Goal: Transaction & Acquisition: Purchase product/service

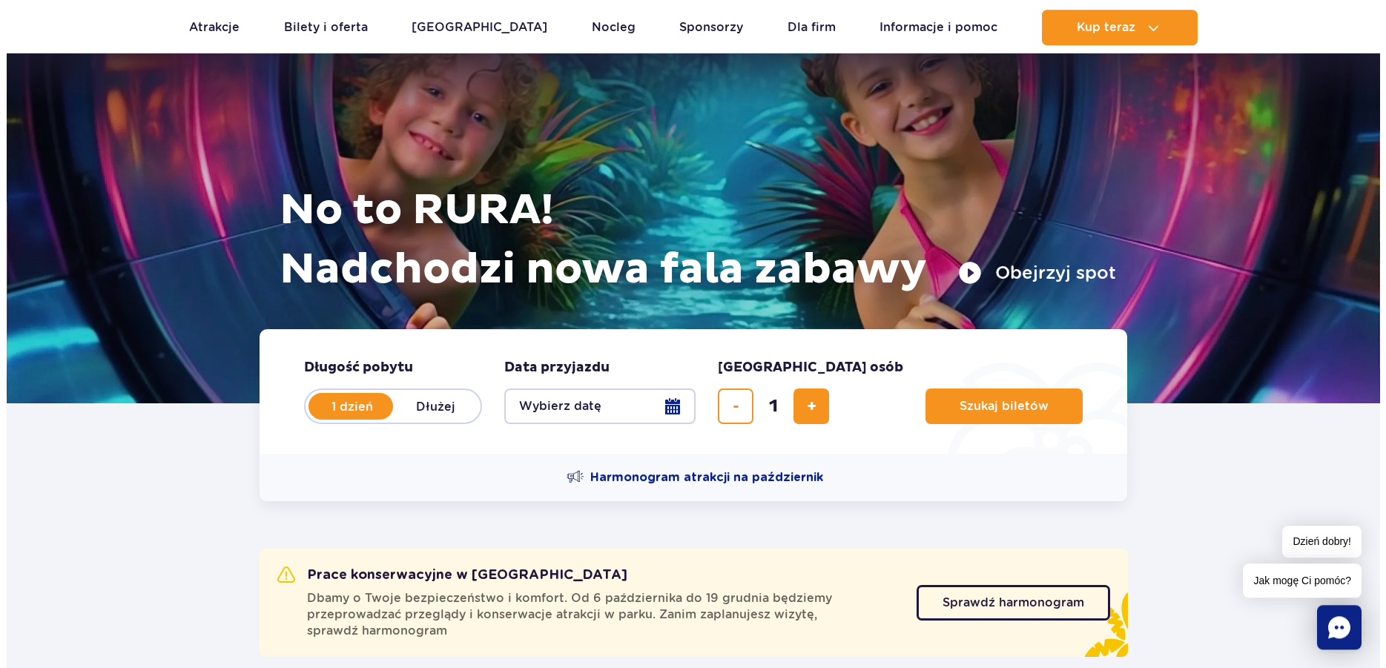
scroll to position [101, 0]
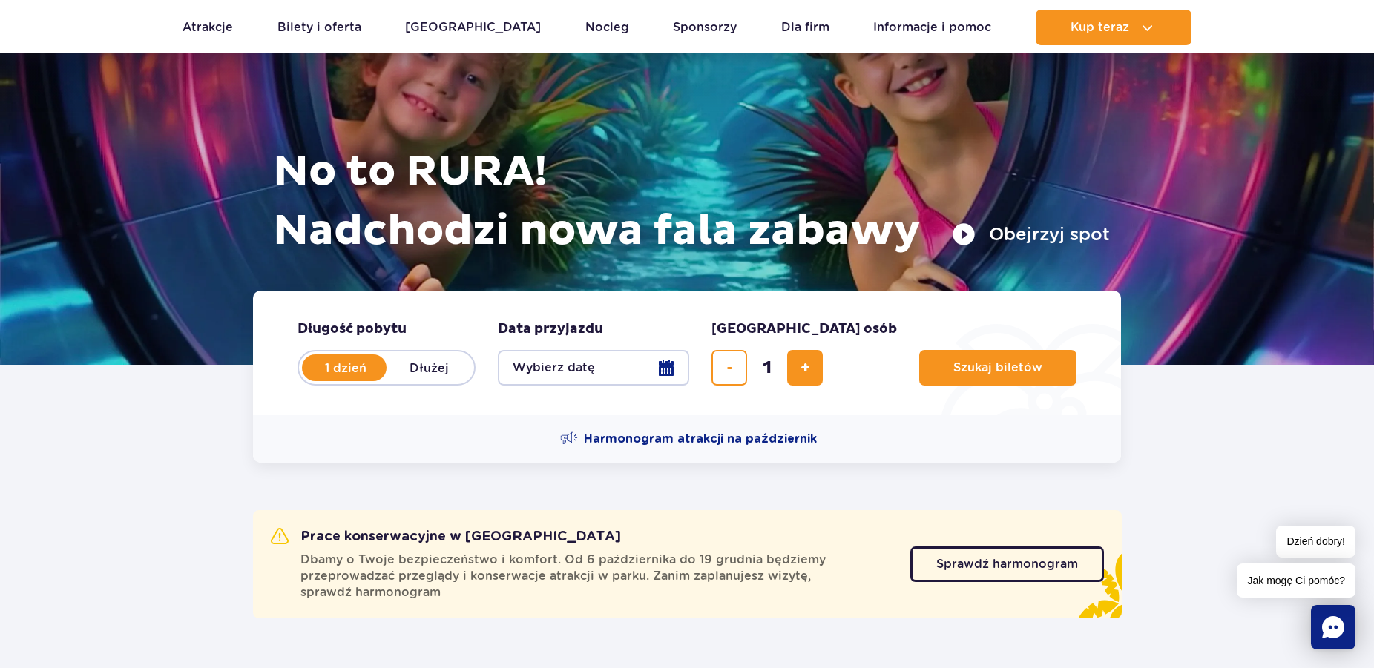
click at [420, 369] on label "Dłużej" at bounding box center [428, 367] width 85 height 31
click at [403, 380] on input "Dłużej" at bounding box center [394, 381] width 16 height 3
radio input "false"
radio input "true"
click at [679, 369] on button "Wybierz datę" at bounding box center [593, 368] width 191 height 36
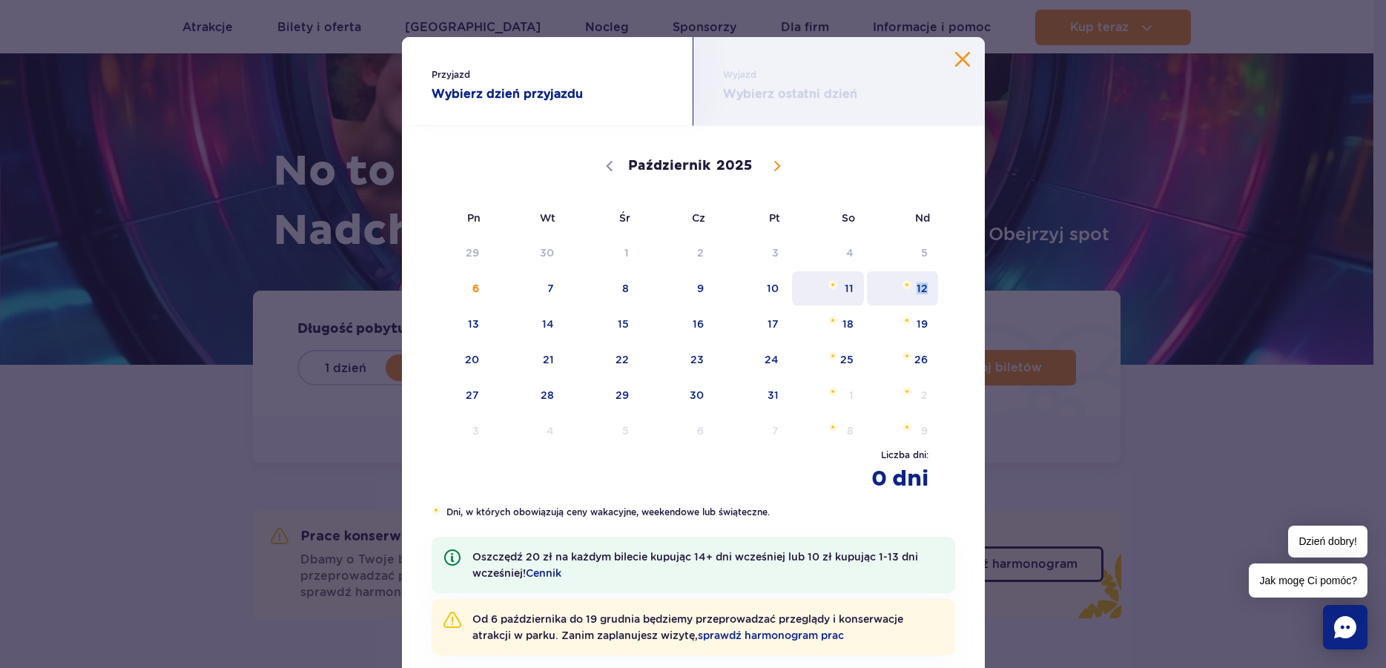
drag, startPoint x: 846, startPoint y: 296, endPoint x: 920, endPoint y: 296, distance: 74.2
click at [920, 296] on div "29 30 1 2 3 4 5 6 7 8 9 10 11 12 13 14 15 16 17 18 19 20 21 22 23 24 25 26 27 2…" at bounding box center [679, 342] width 524 height 214
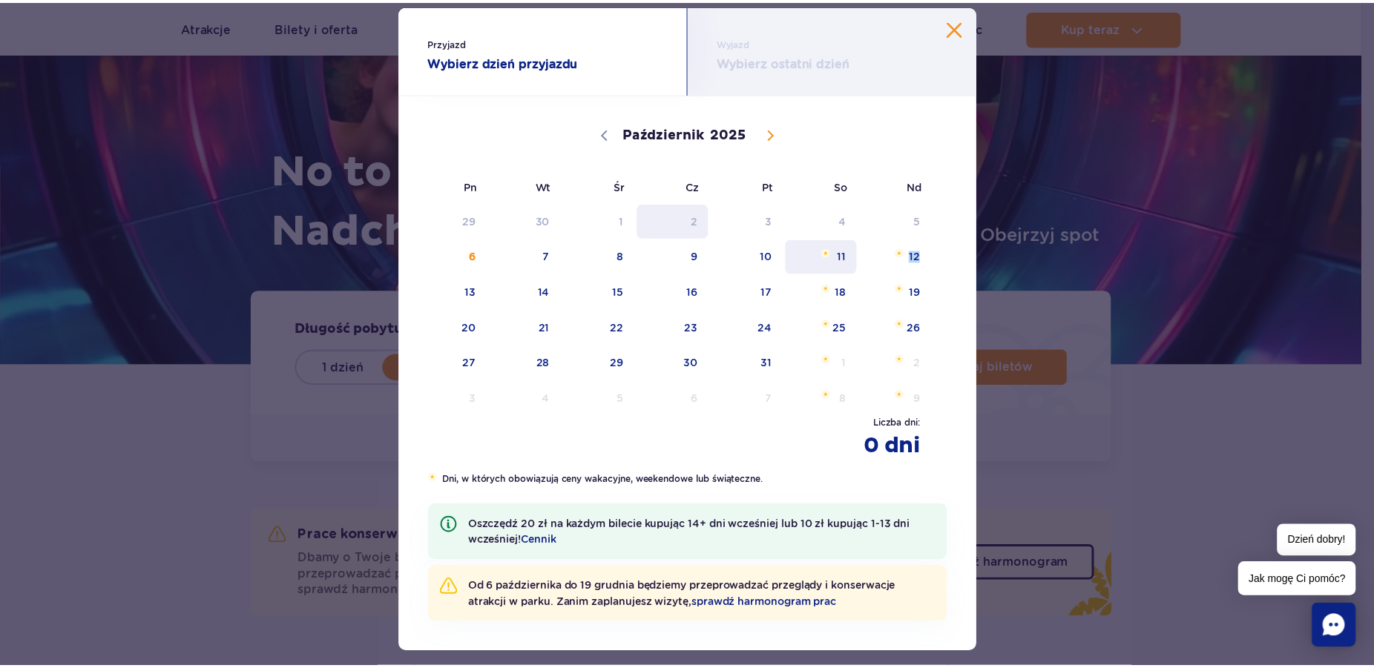
scroll to position [54, 0]
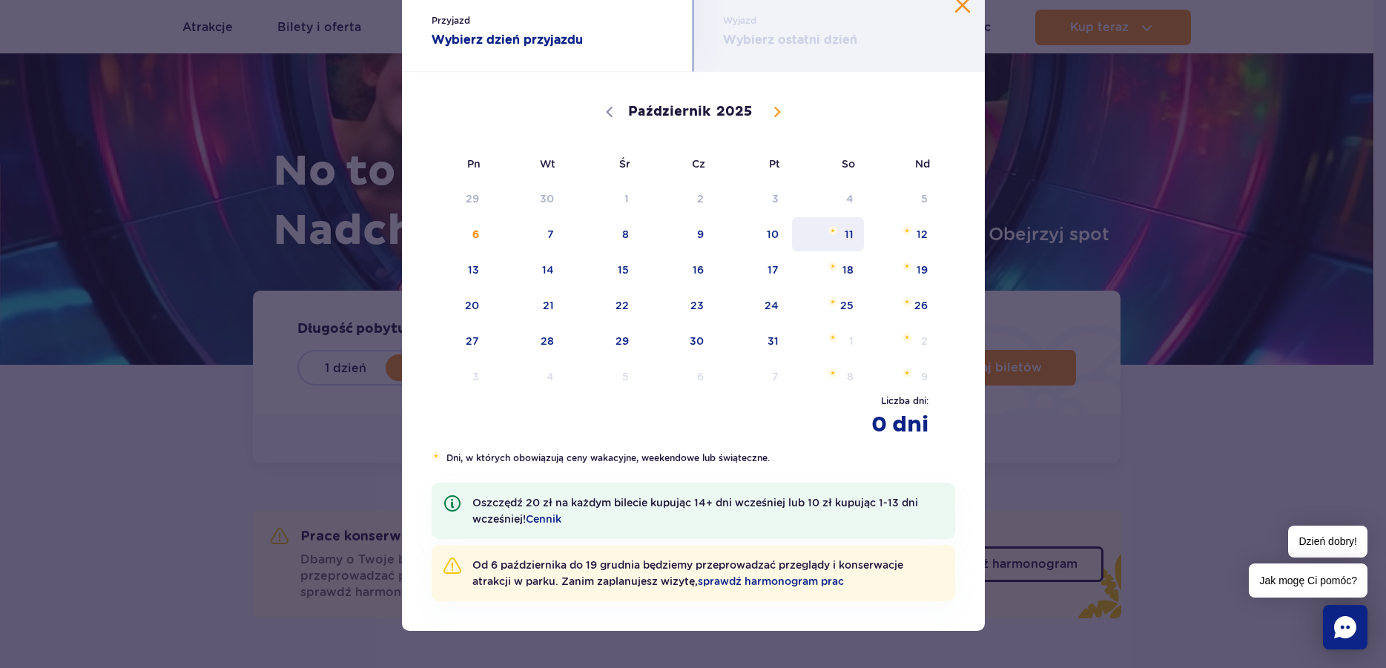
click at [834, 236] on span "11" at bounding box center [828, 234] width 75 height 34
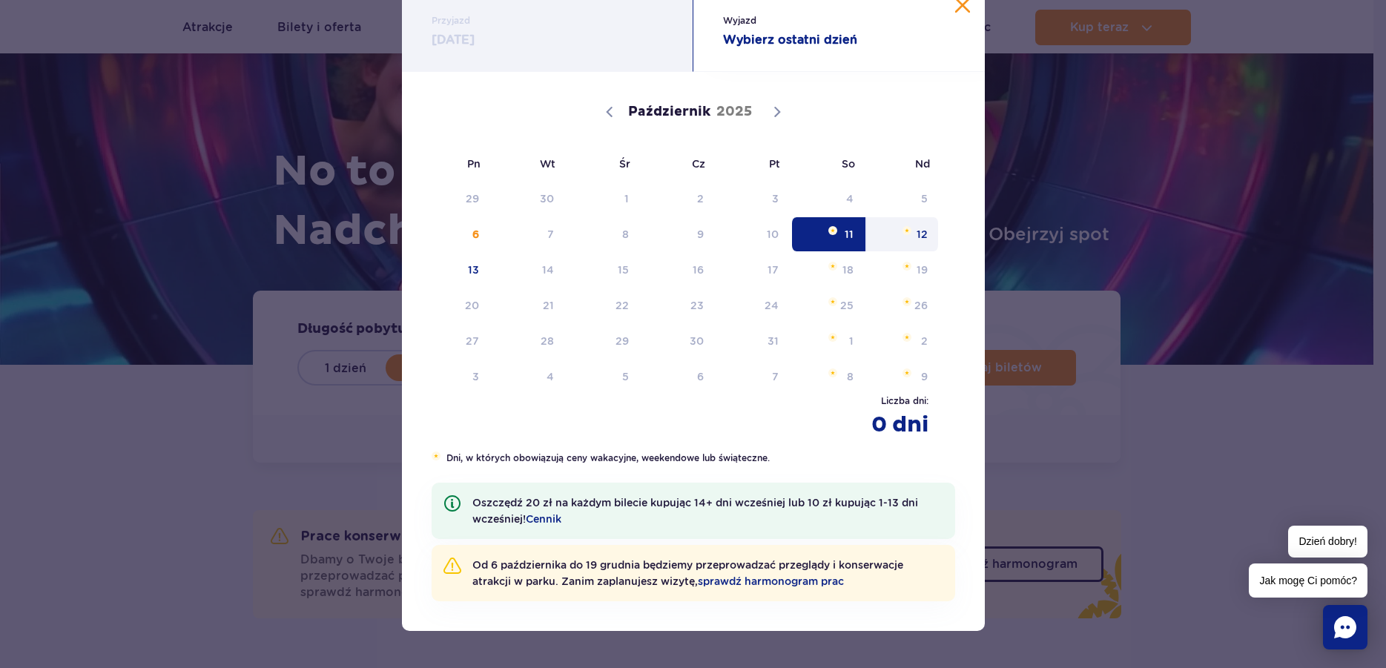
click at [889, 229] on span "12" at bounding box center [903, 234] width 75 height 34
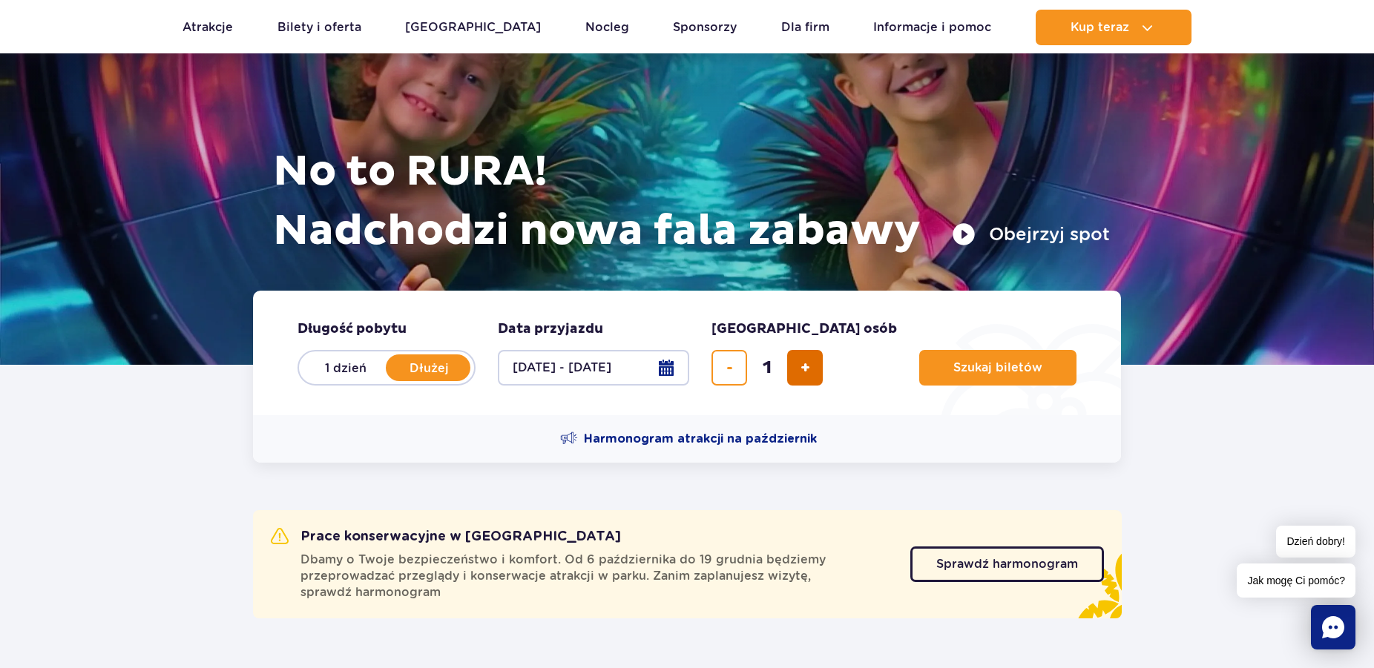
click at [802, 368] on span "dodaj bilet" at bounding box center [805, 368] width 10 height 0
type input "4"
click at [947, 365] on span "Szukaj biletów" at bounding box center [991, 367] width 89 height 13
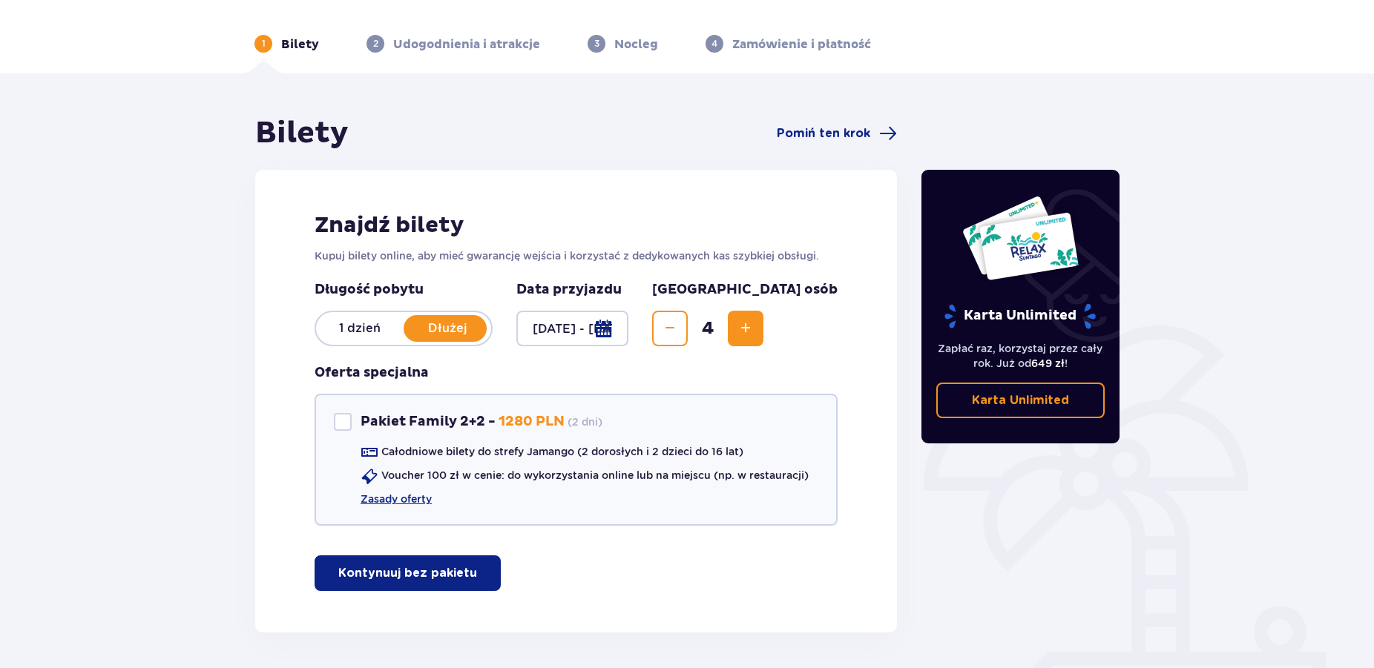
scroll to position [96, 0]
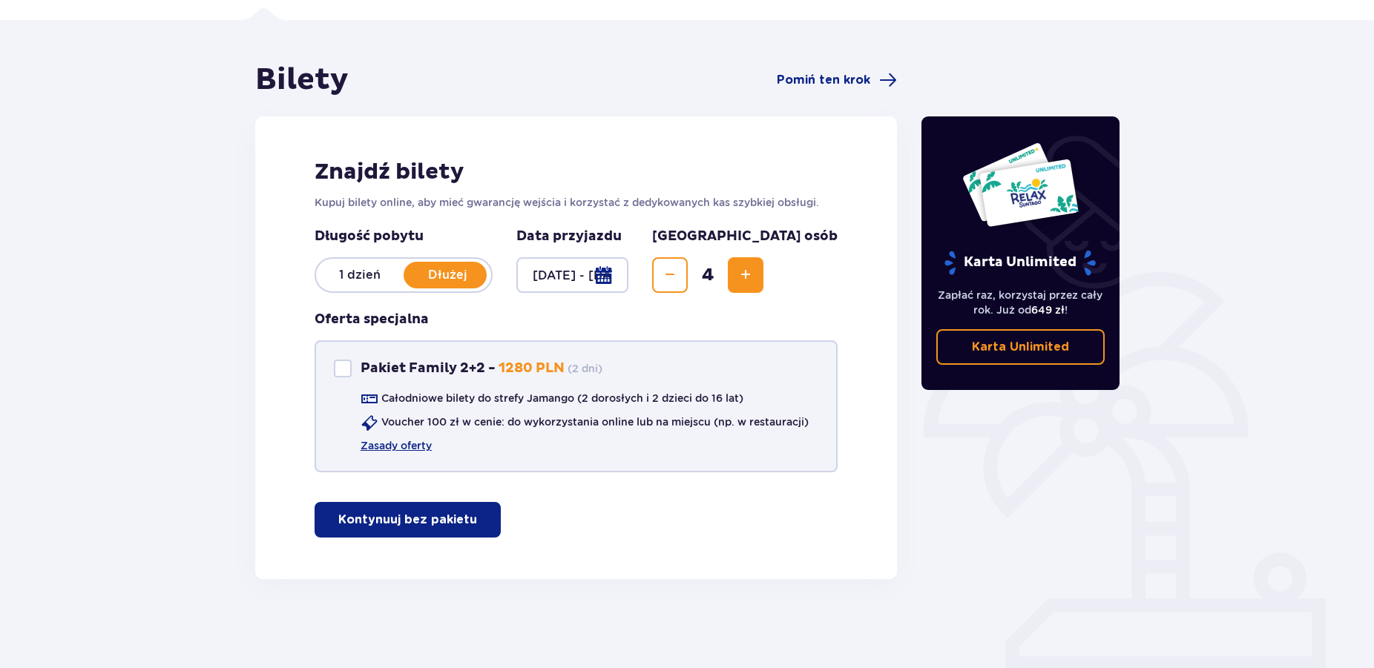
click at [343, 366] on div "Pakiet Family 2+2" at bounding box center [343, 369] width 18 height 18
checkbox input "true"
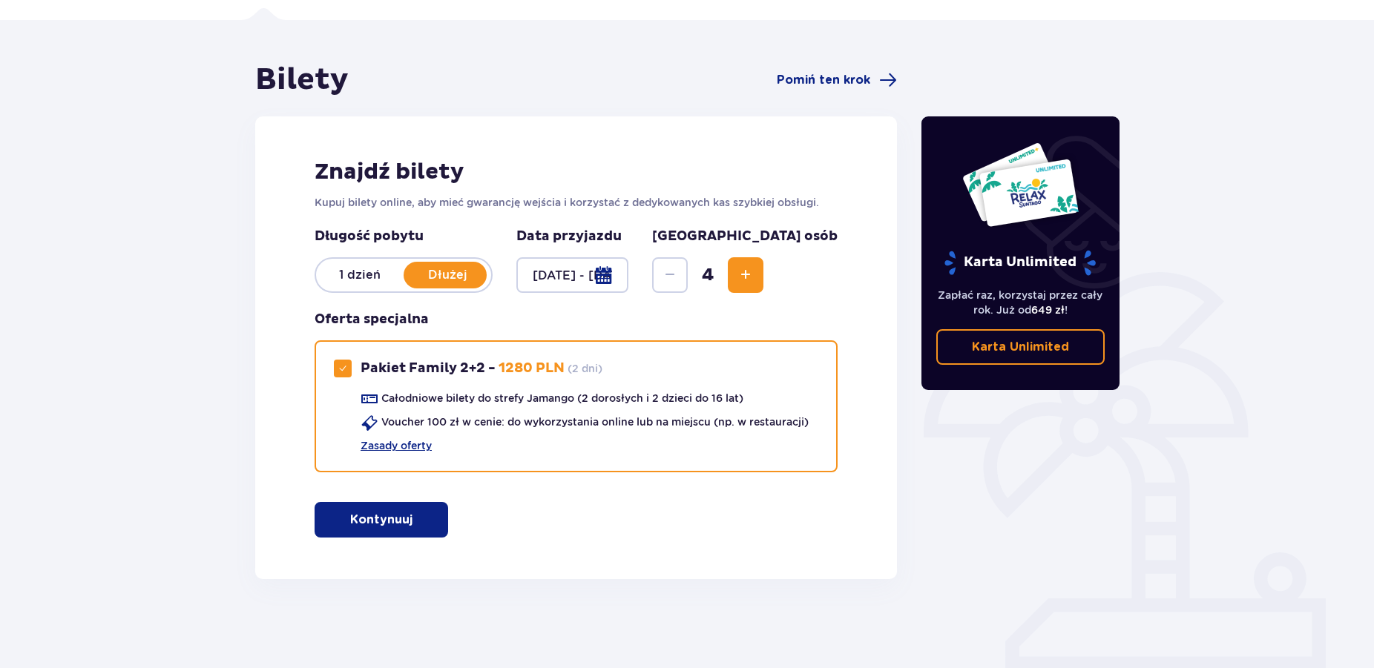
click at [383, 520] on p "Kontynuuj" at bounding box center [381, 520] width 62 height 16
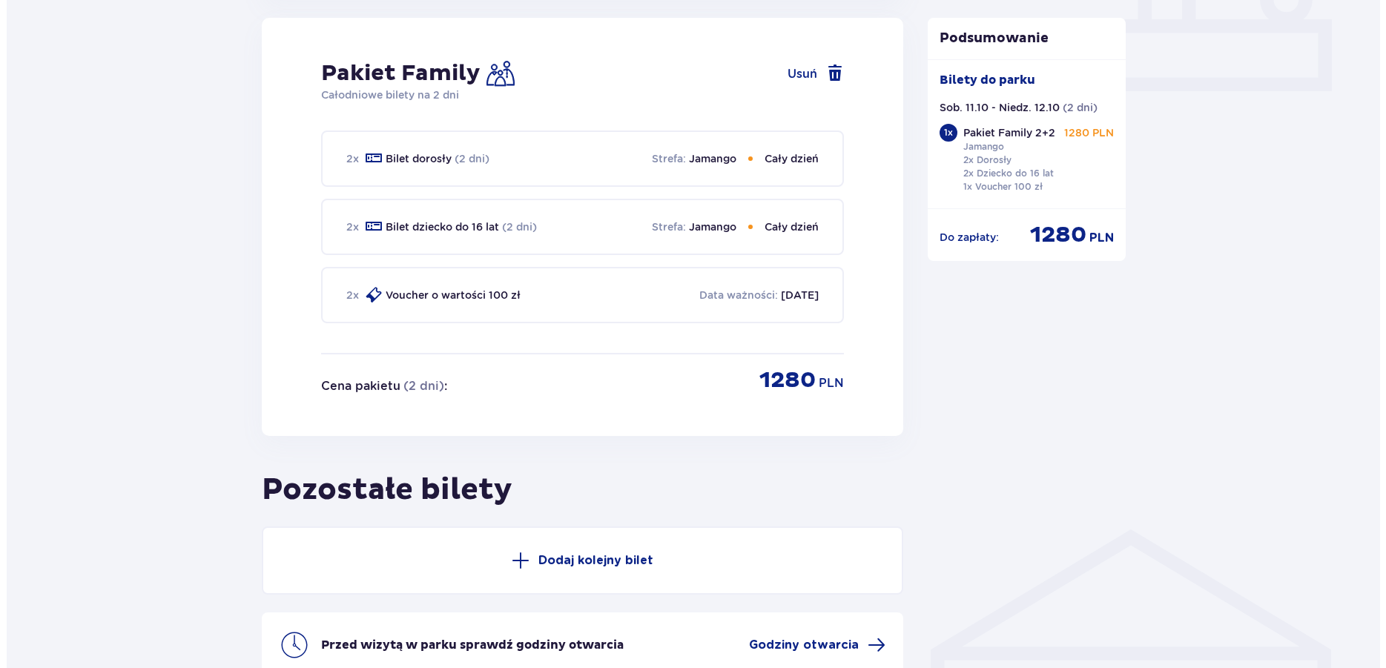
scroll to position [827, 0]
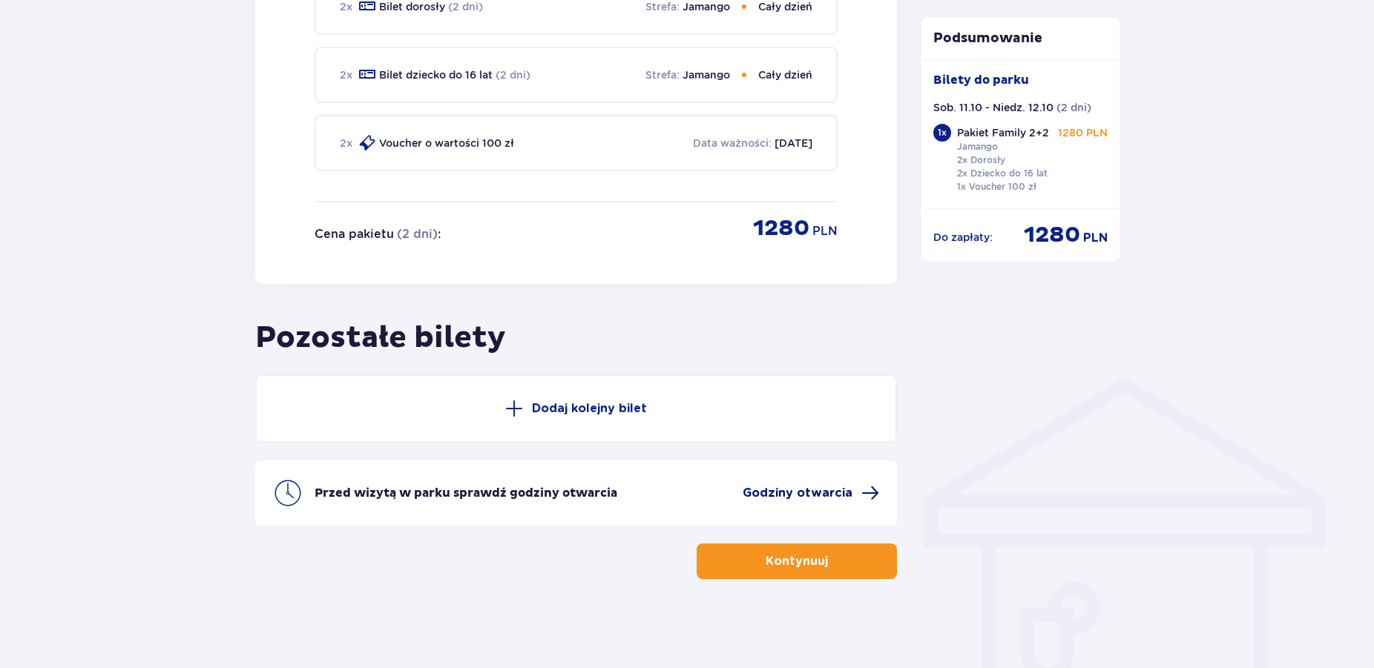
click at [873, 495] on span at bounding box center [870, 493] width 18 height 18
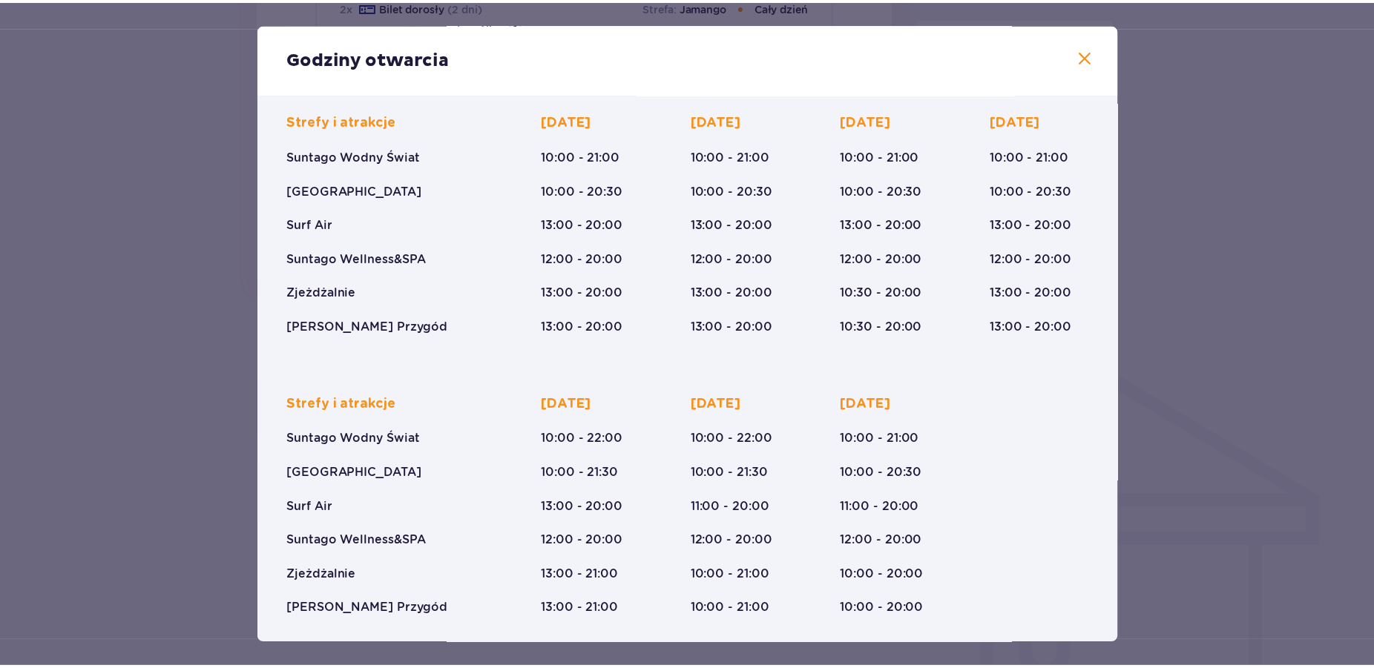
scroll to position [116, 0]
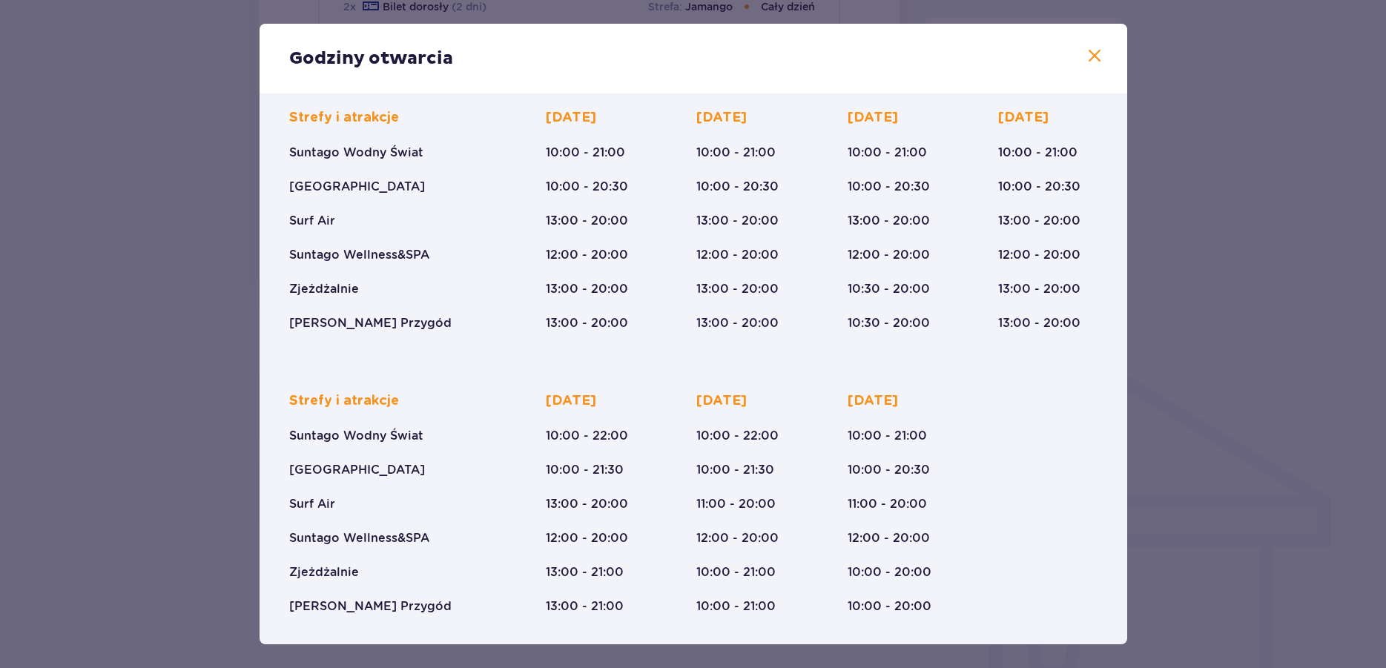
click at [1086, 59] on span at bounding box center [1095, 56] width 18 height 18
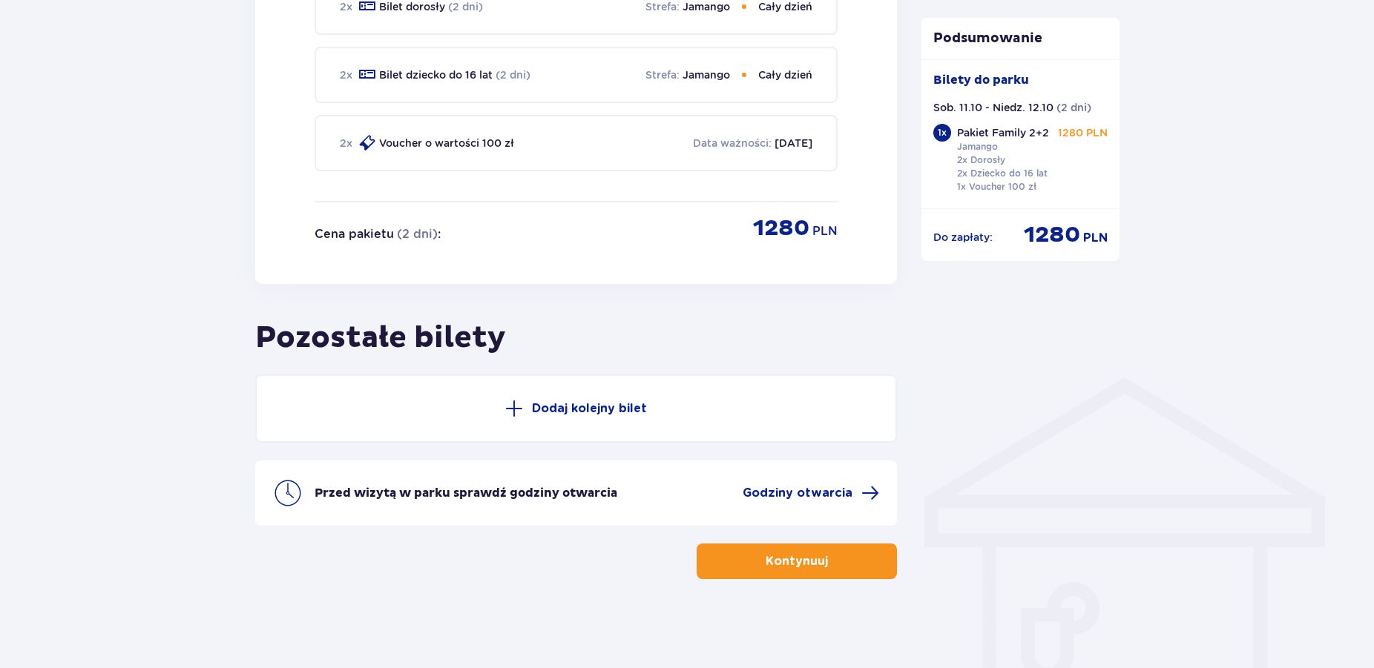
click at [799, 557] on p "Kontynuuj" at bounding box center [796, 561] width 62 height 16
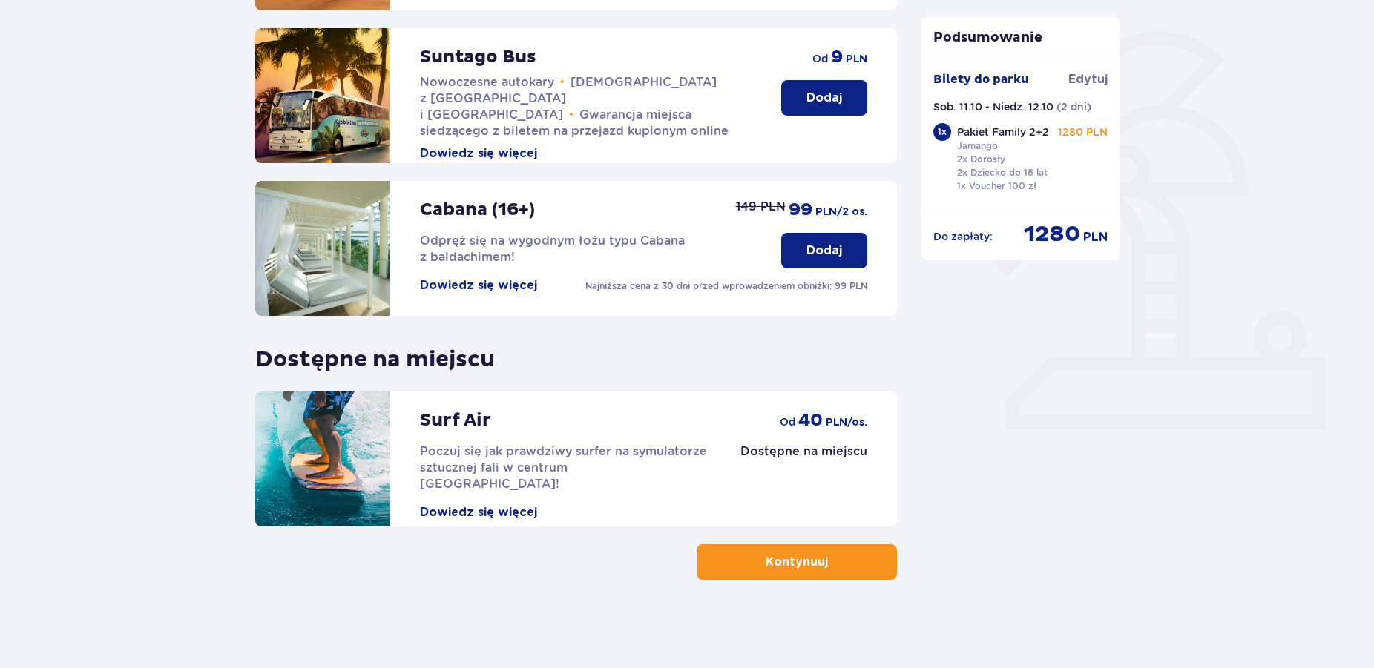
scroll to position [337, 0]
click at [788, 562] on p "Kontynuuj" at bounding box center [796, 561] width 62 height 16
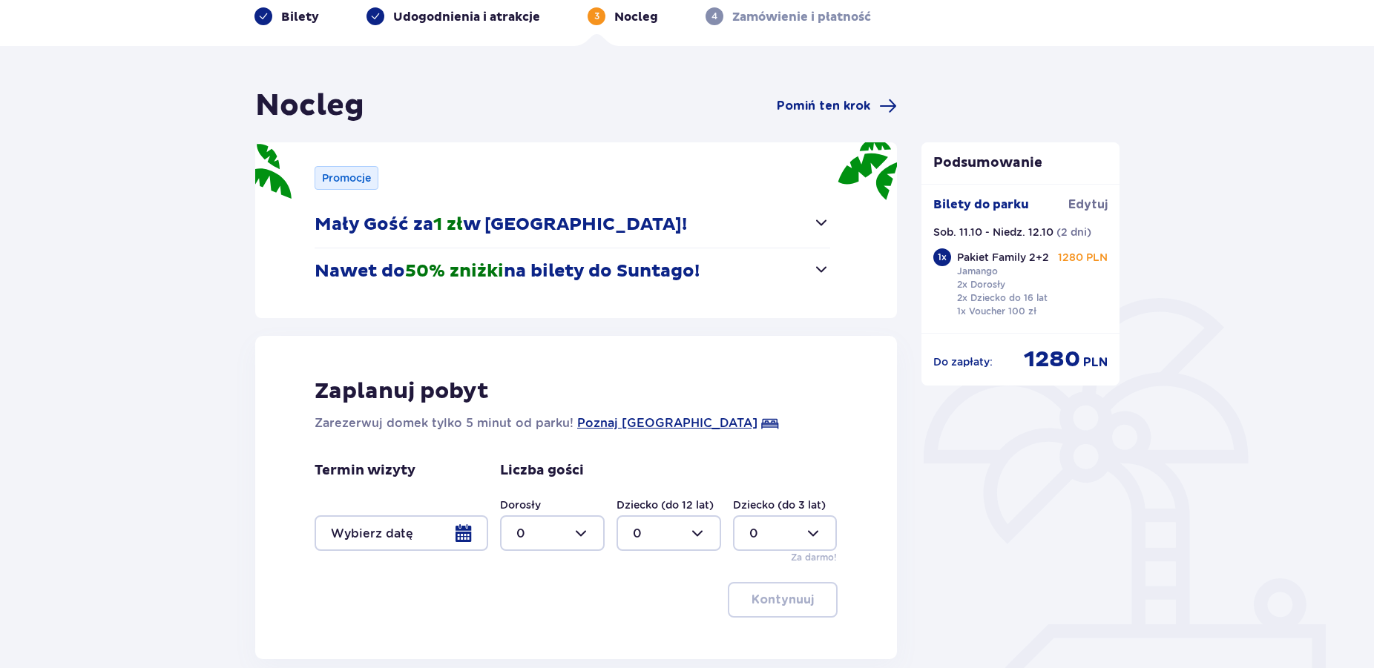
scroll to position [101, 0]
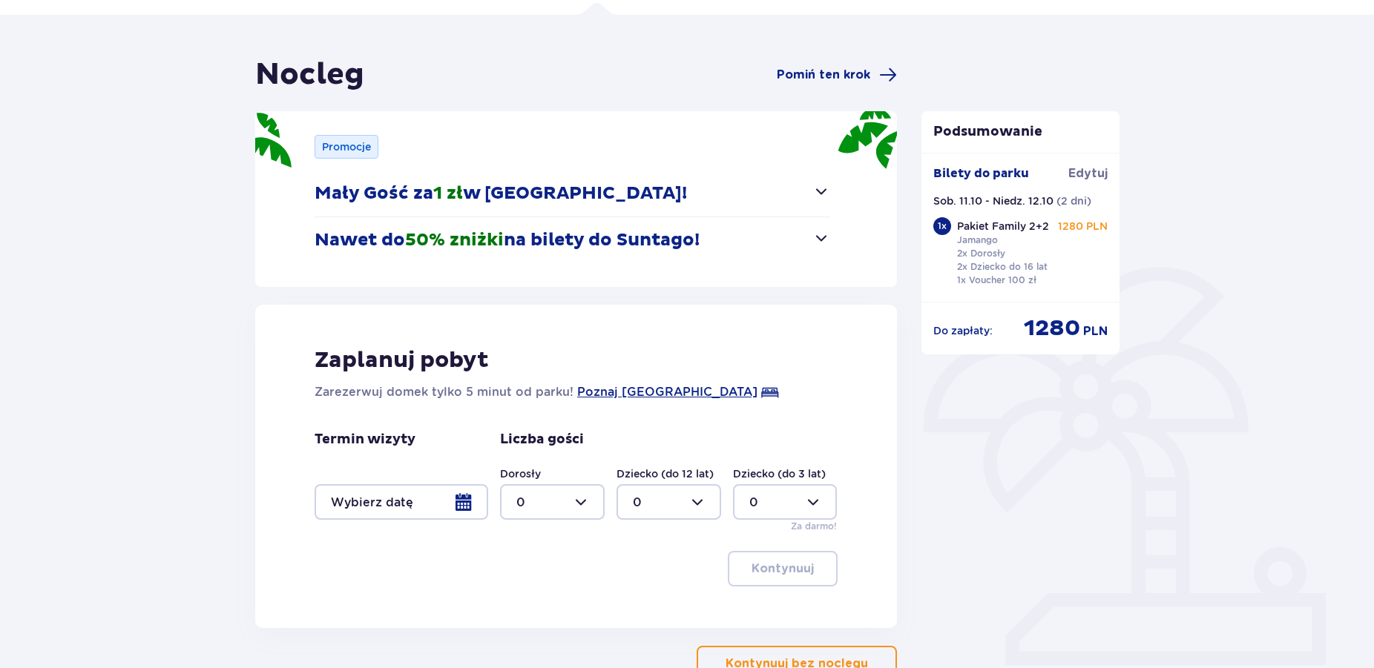
click at [822, 240] on span "button" at bounding box center [821, 238] width 18 height 18
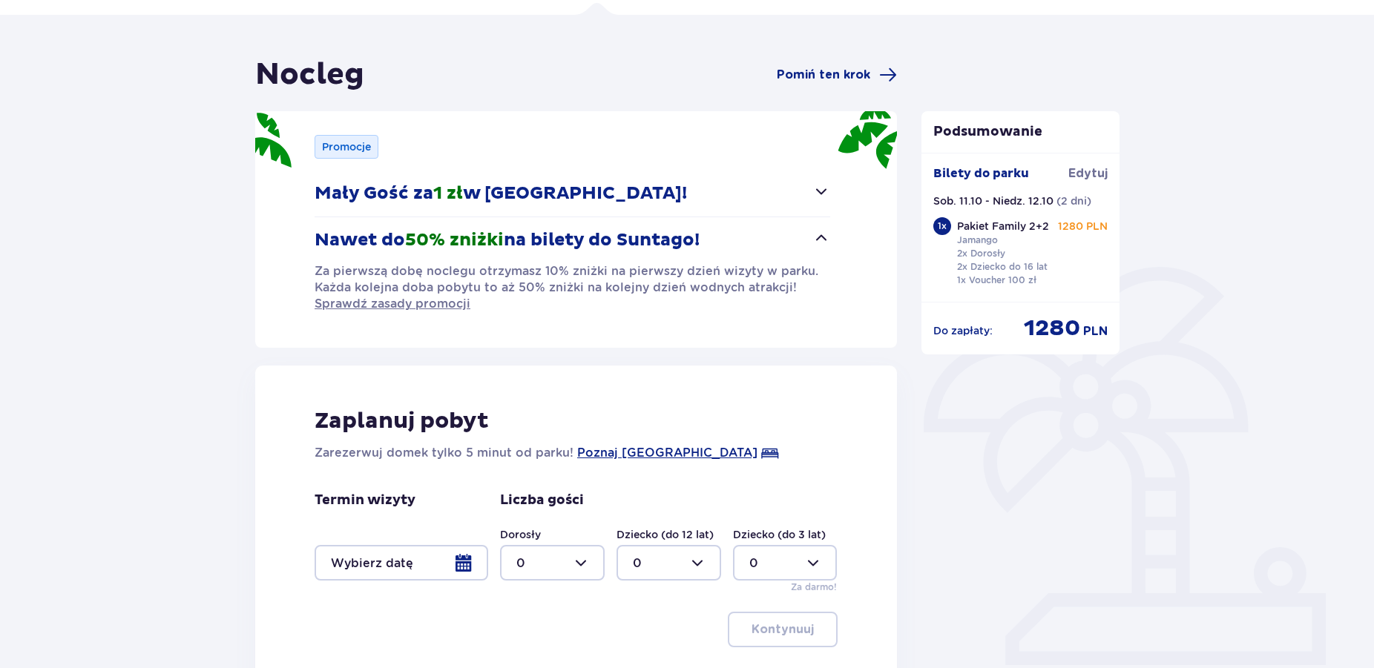
scroll to position [202, 0]
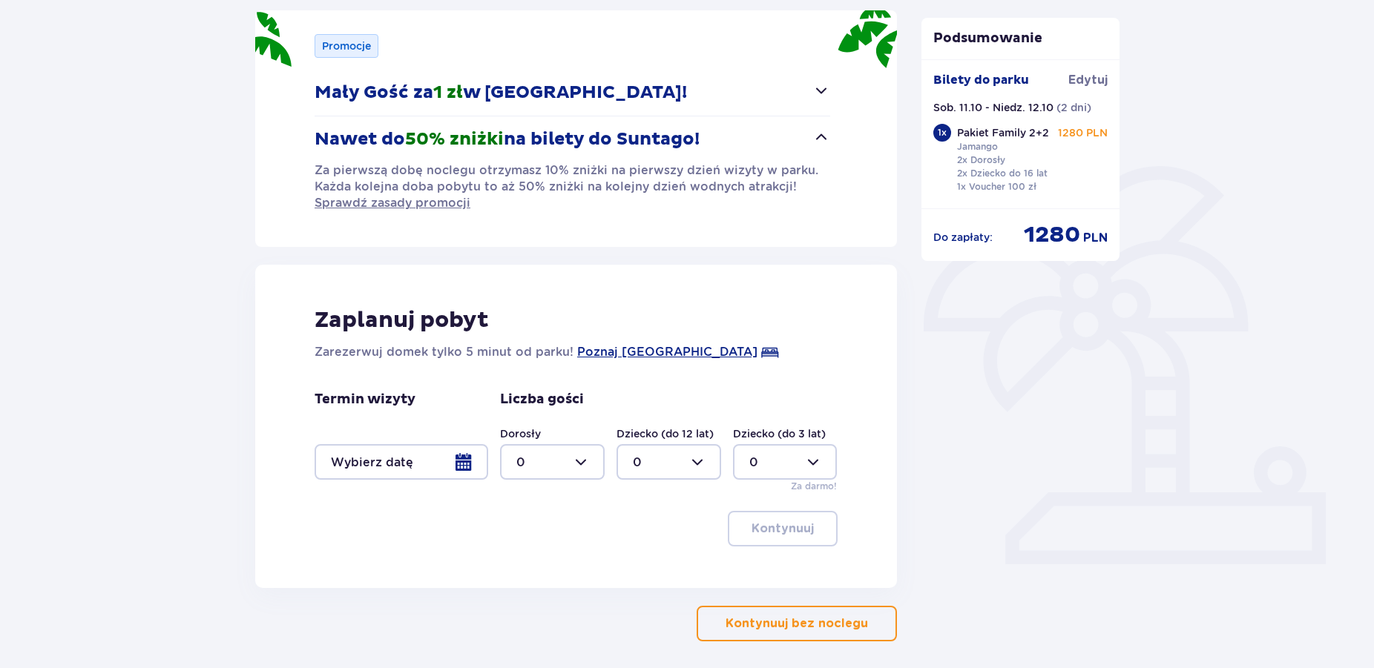
click at [465, 462] on div at bounding box center [401, 462] width 174 height 36
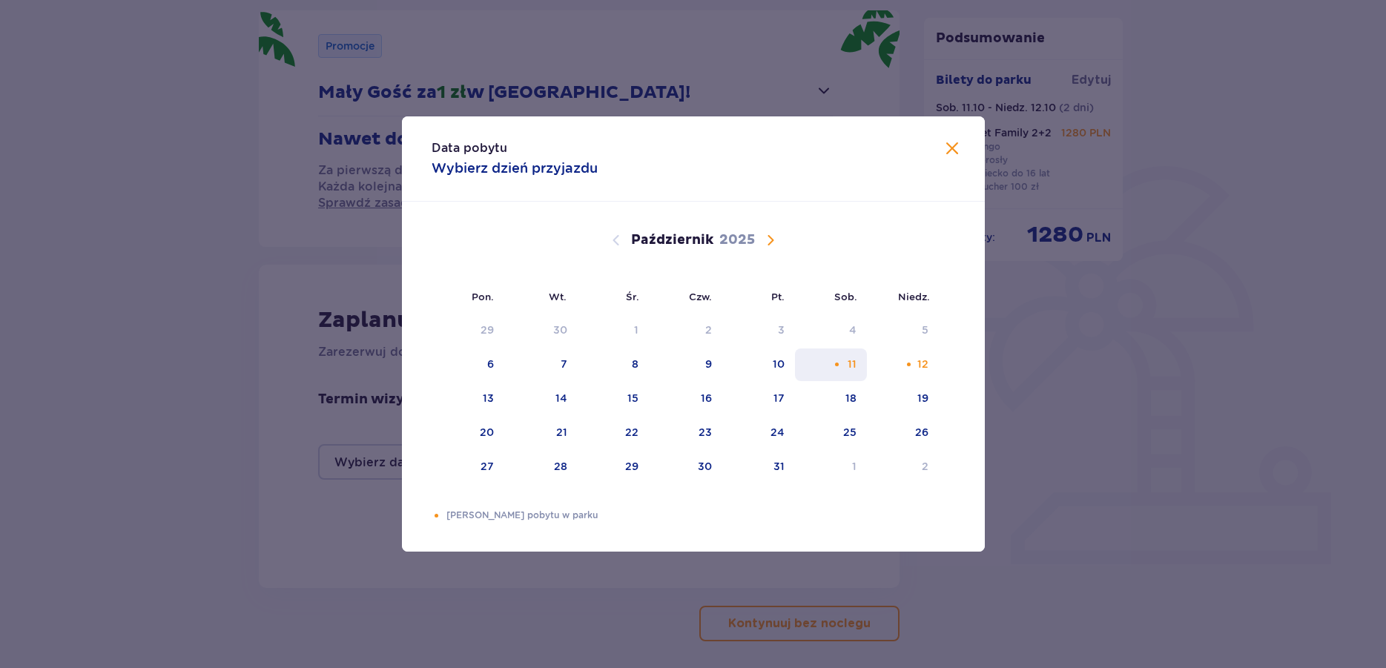
click at [848, 367] on div "11" at bounding box center [831, 365] width 72 height 33
click at [913, 364] on div "Pomarańczowa kropka" at bounding box center [909, 365] width 10 height 10
type input "[DATE] - [DATE]"
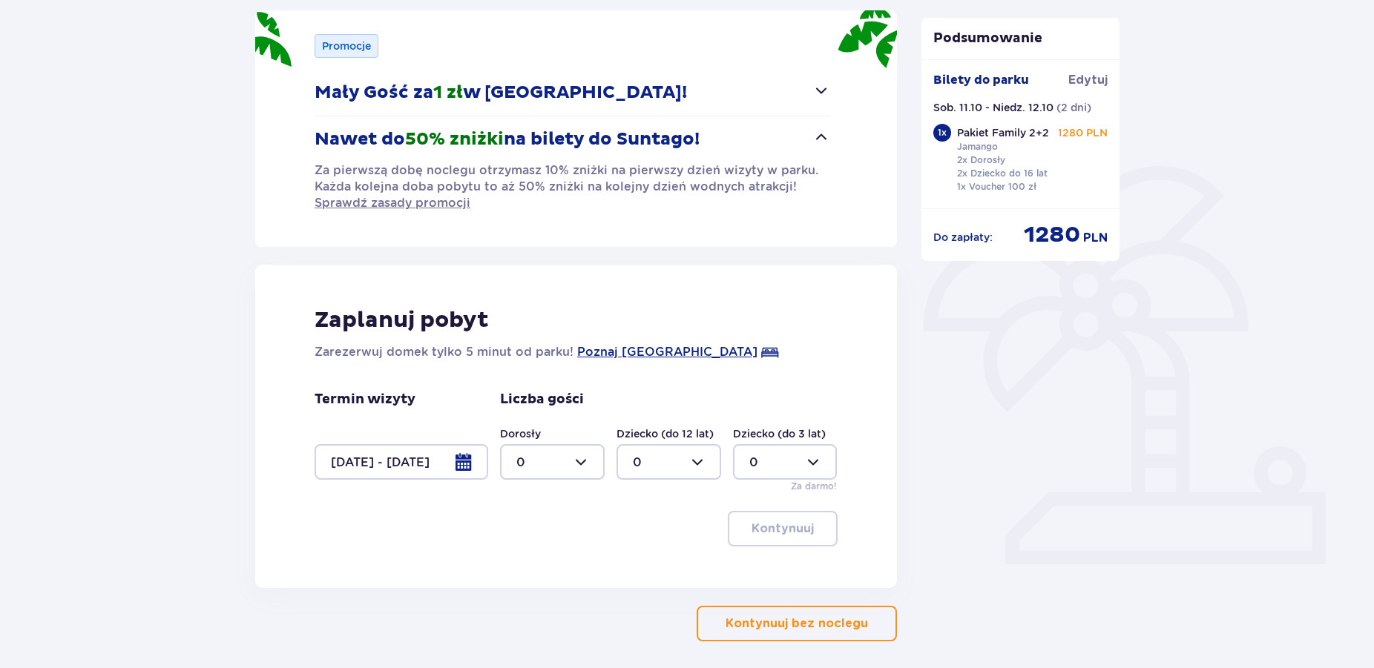
click at [580, 458] on div at bounding box center [552, 462] width 105 height 36
click at [527, 599] on div "3" at bounding box center [552, 601] width 72 height 16
type input "3"
click at [694, 461] on div at bounding box center [668, 462] width 105 height 36
click at [643, 541] on div "1" at bounding box center [669, 538] width 72 height 16
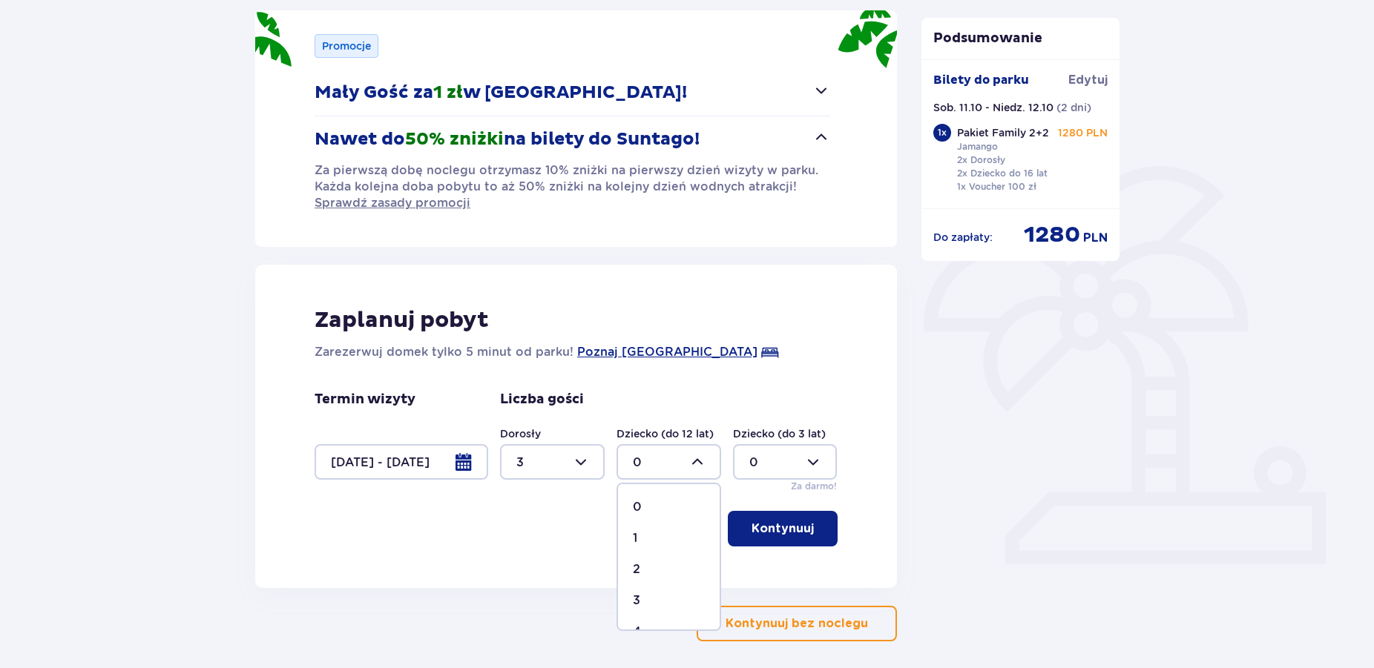
type input "1"
click at [775, 526] on p "Kontynuuj" at bounding box center [782, 529] width 62 height 16
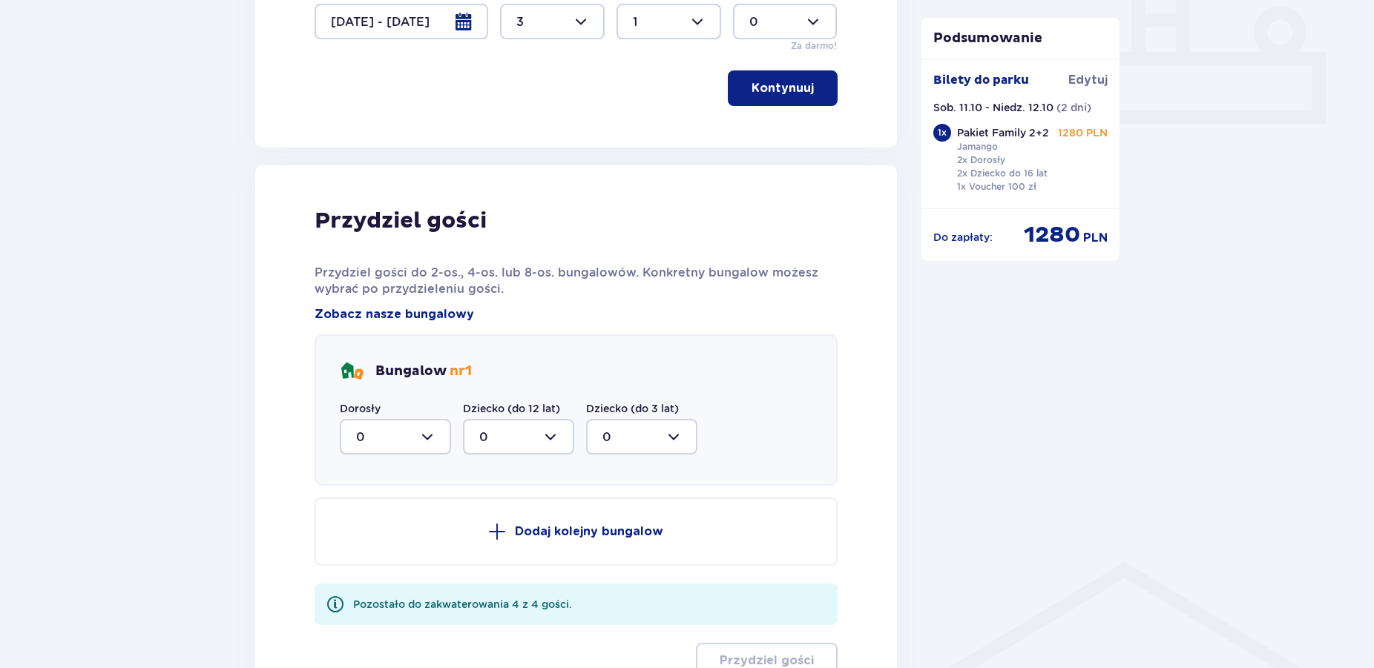
scroll to position [689, 0]
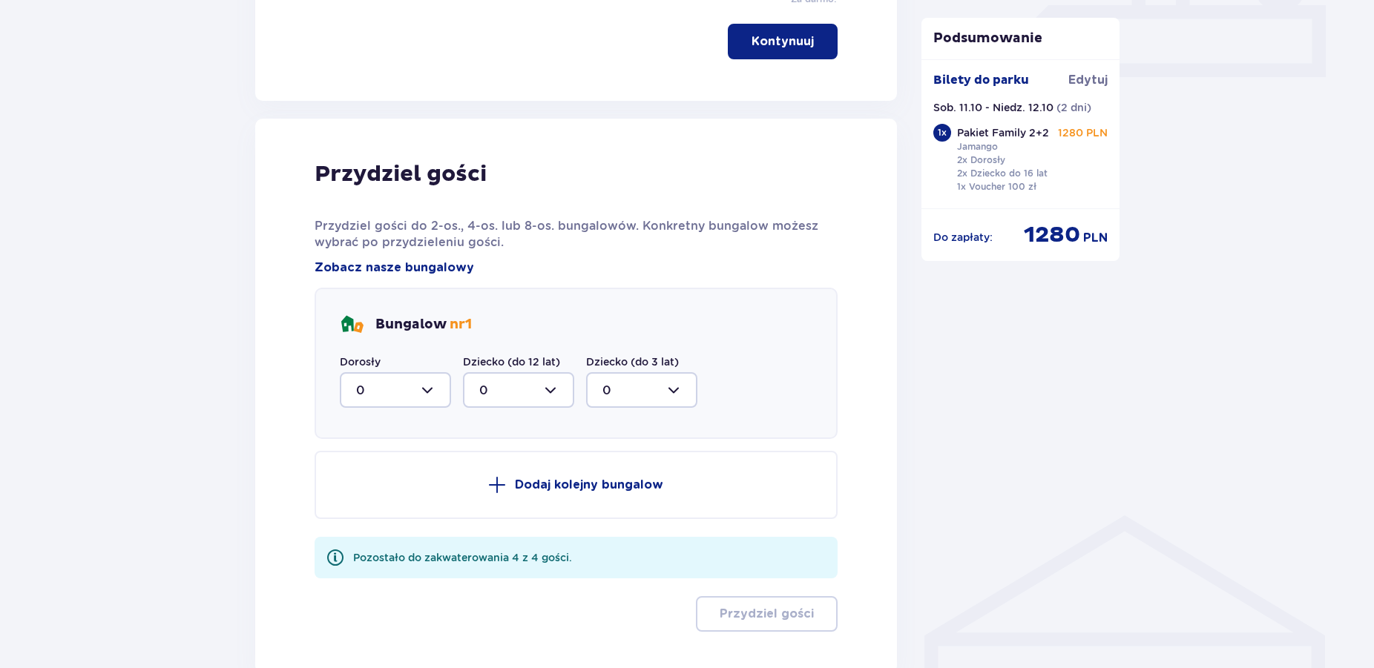
click at [430, 389] on div at bounding box center [395, 390] width 111 height 36
click at [369, 525] on div "3" at bounding box center [395, 529] width 79 height 16
type input "3"
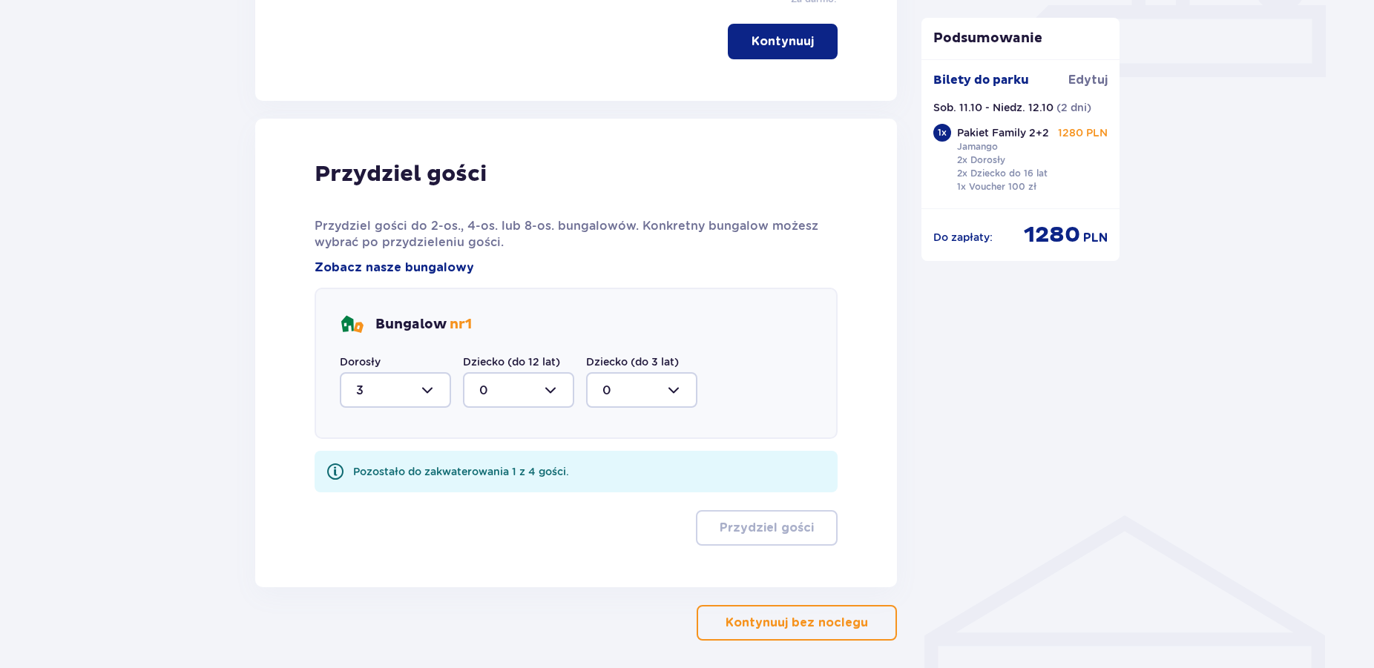
click at [548, 392] on div at bounding box center [518, 390] width 111 height 36
click at [484, 470] on div "1" at bounding box center [518, 466] width 79 height 16
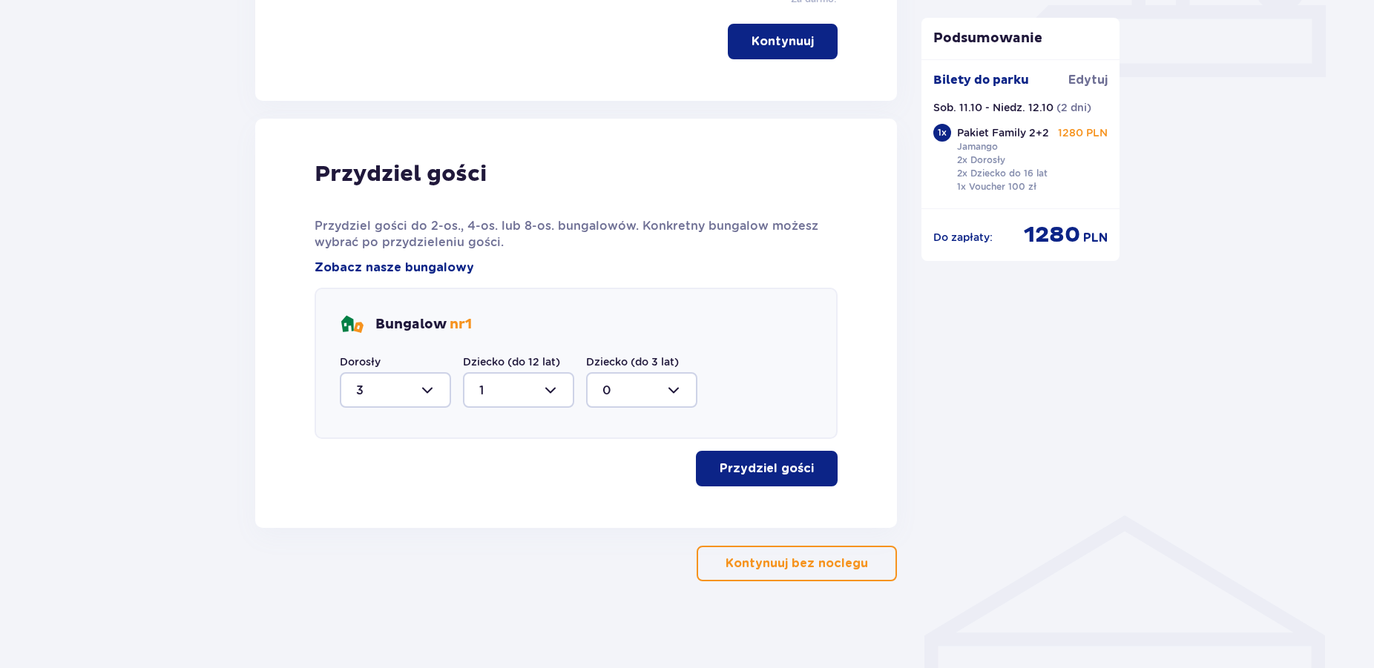
type input "1"
click at [743, 466] on p "Przydziel gości" at bounding box center [766, 469] width 94 height 16
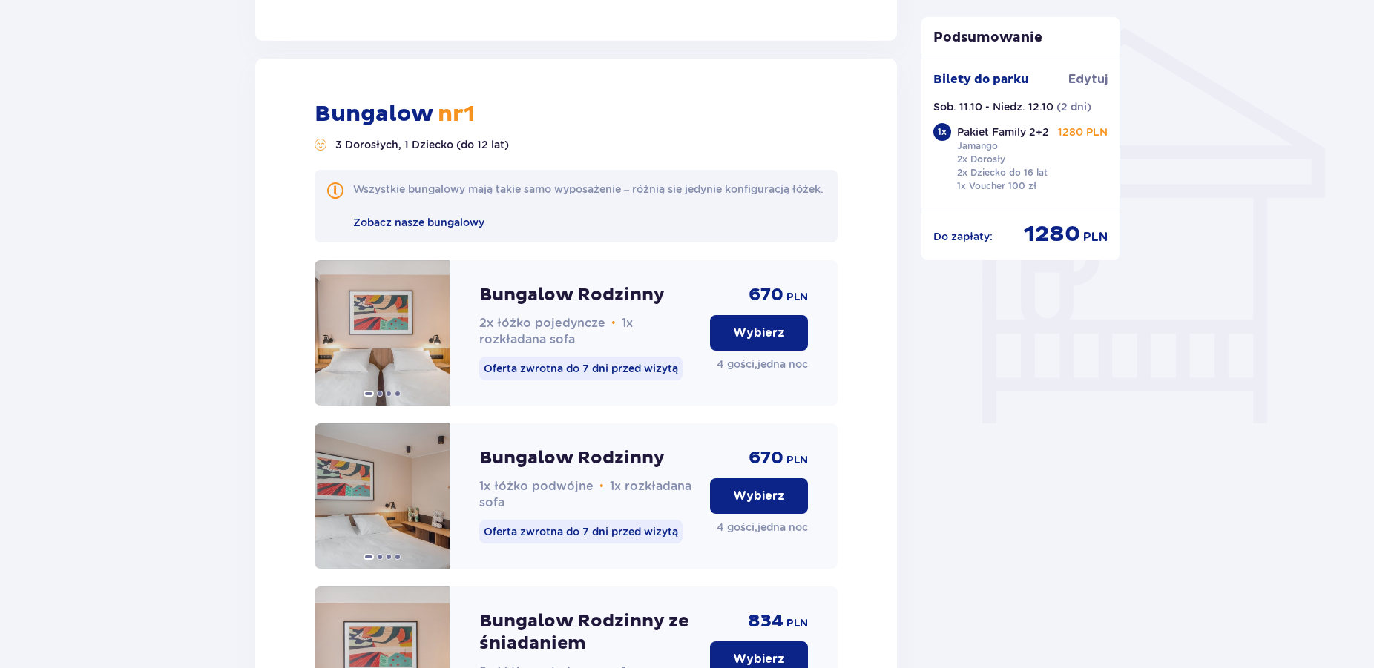
scroll to position [1210, 0]
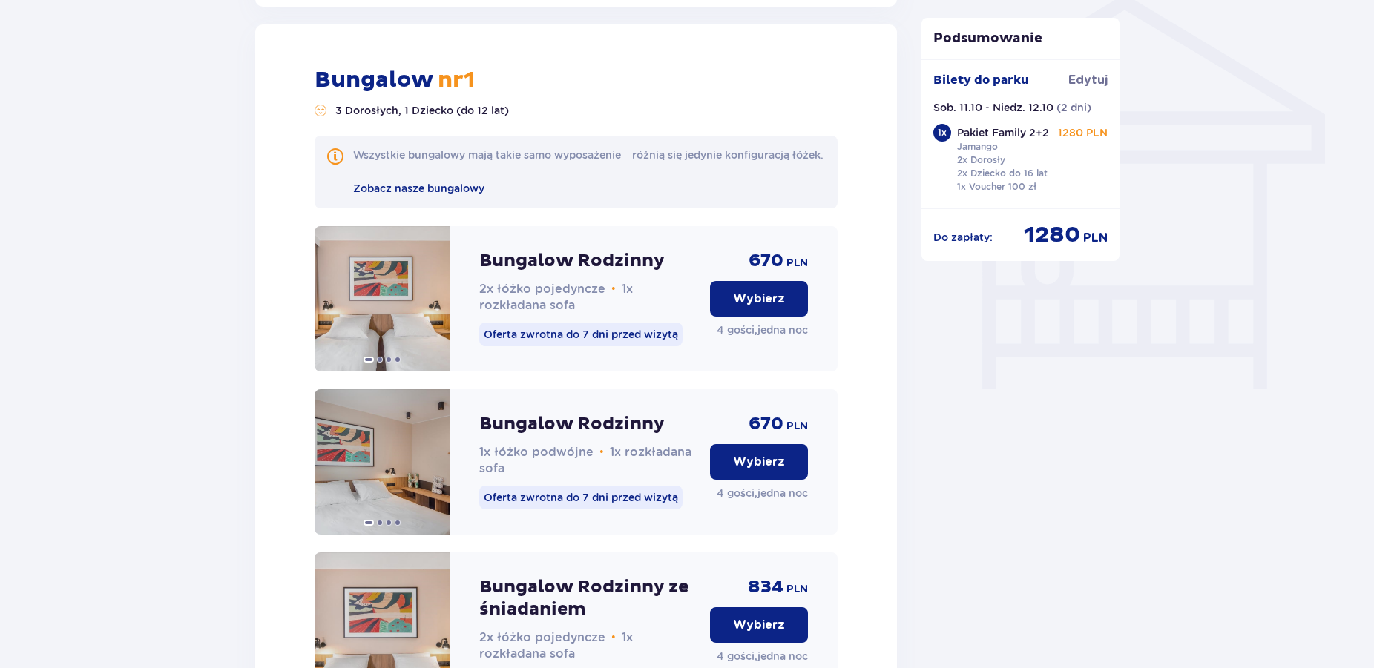
click at [767, 470] on p "Wybierz" at bounding box center [759, 462] width 52 height 16
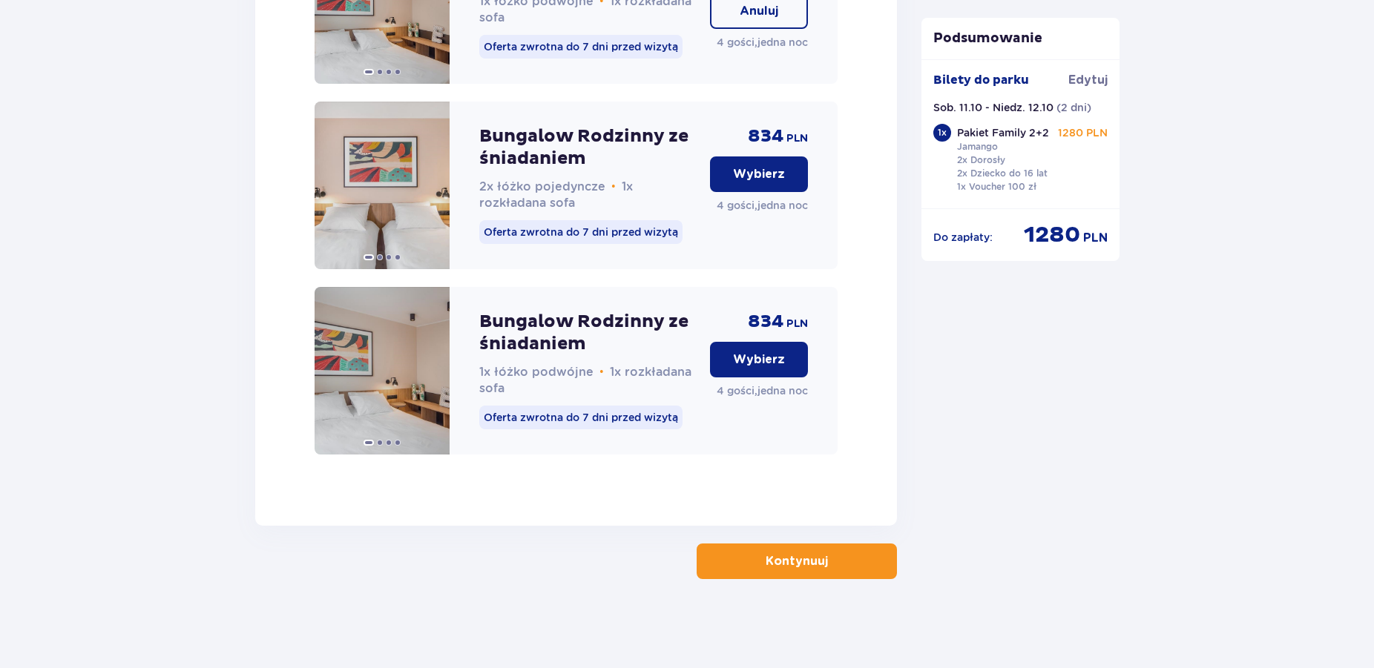
scroll to position [1678, 0]
click at [805, 566] on p "Kontynuuj" at bounding box center [796, 561] width 62 height 16
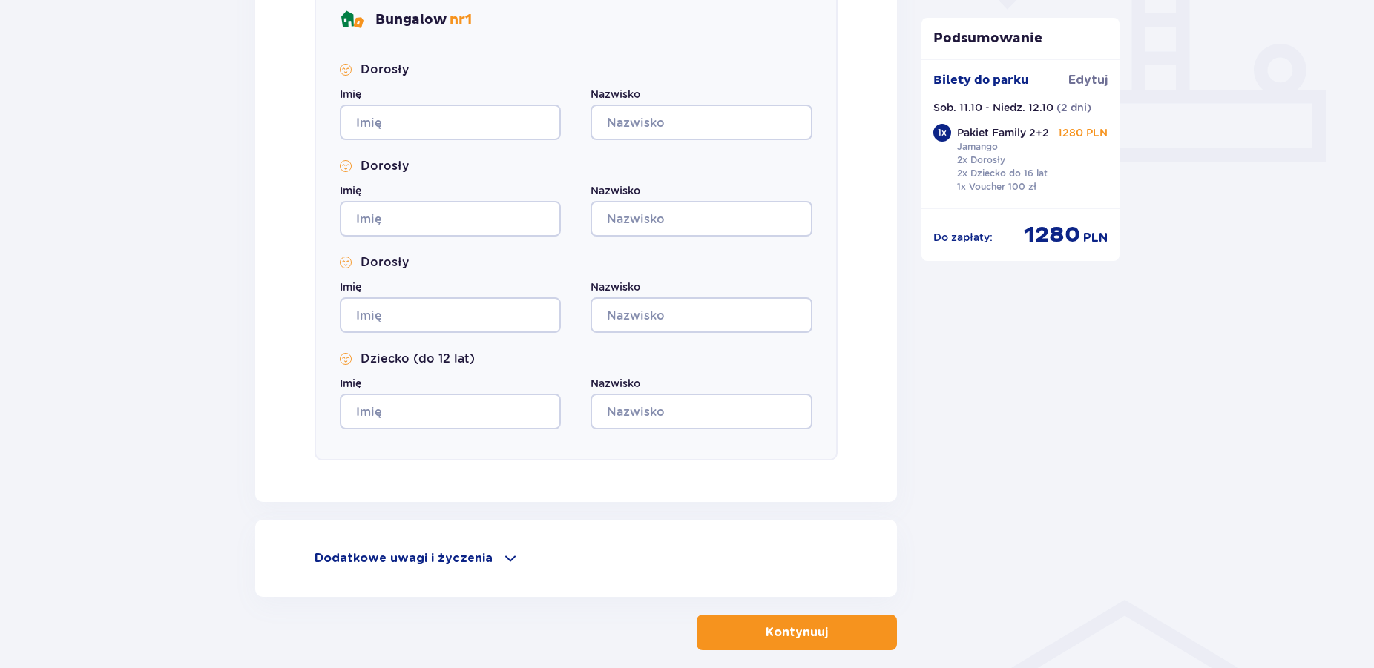
scroll to position [605, 0]
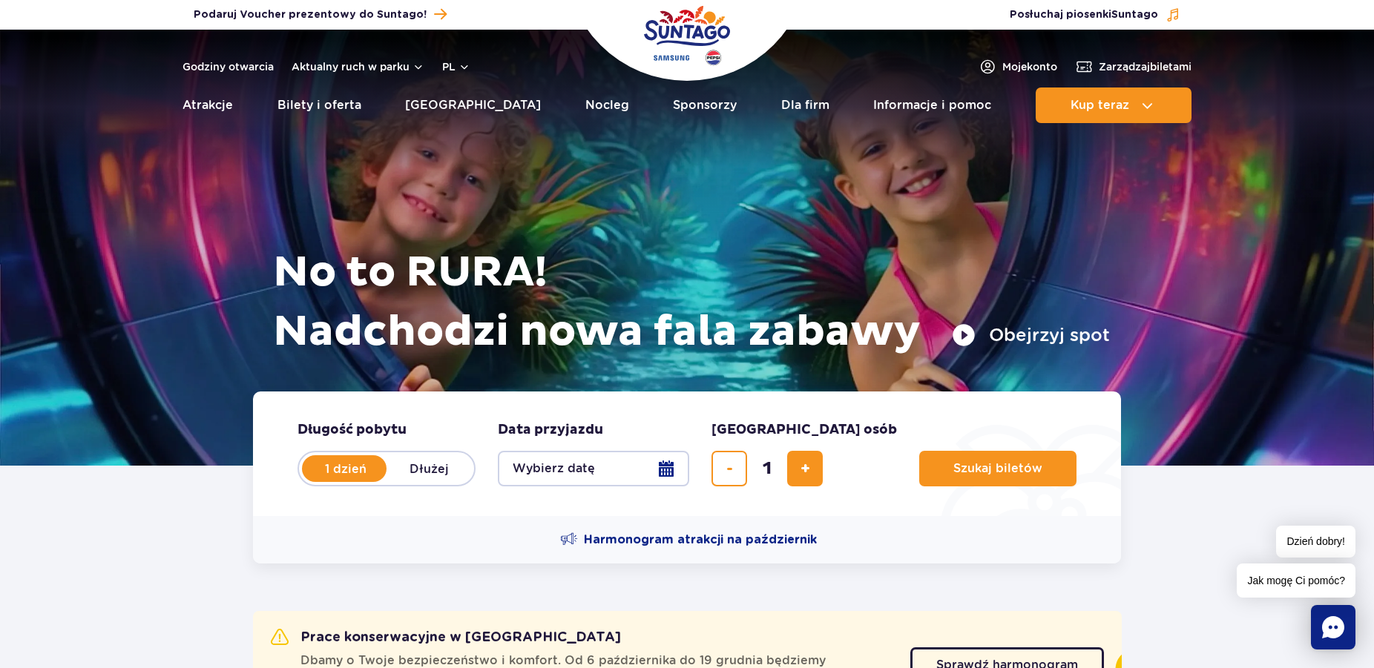
click at [668, 472] on button "Wybierz datę" at bounding box center [593, 469] width 191 height 36
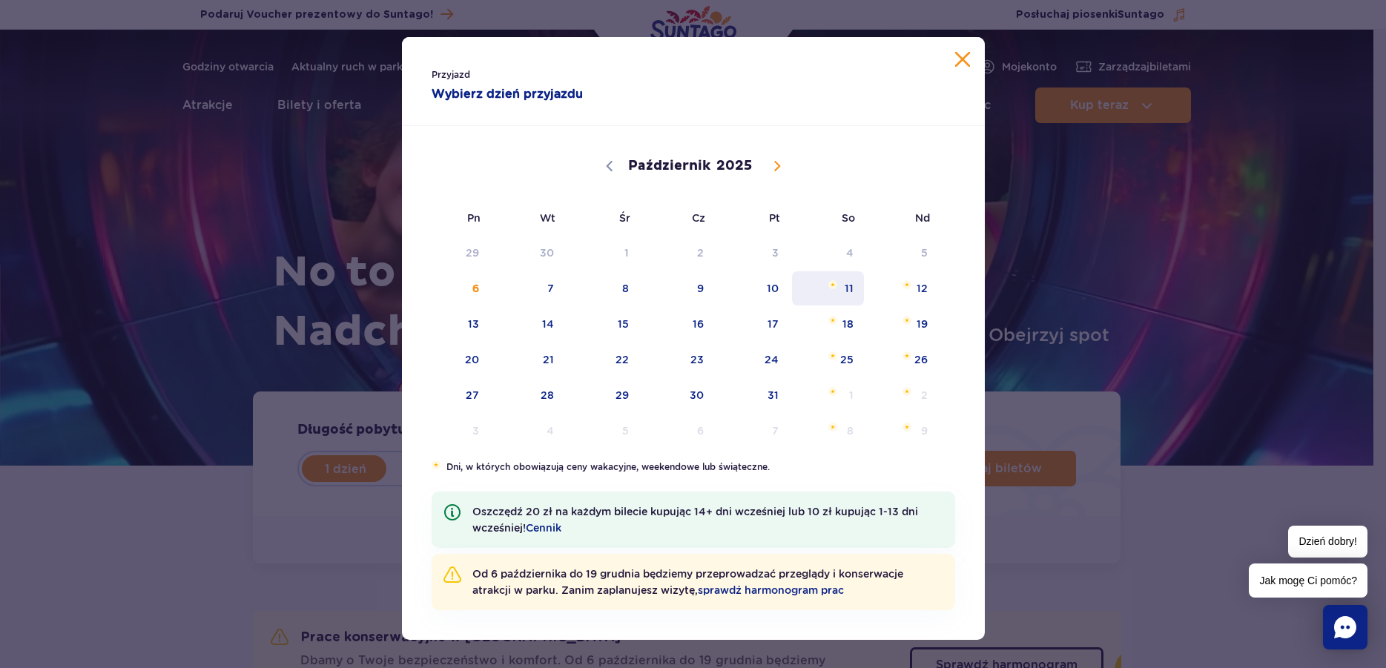
click at [841, 291] on span "11" at bounding box center [828, 288] width 75 height 34
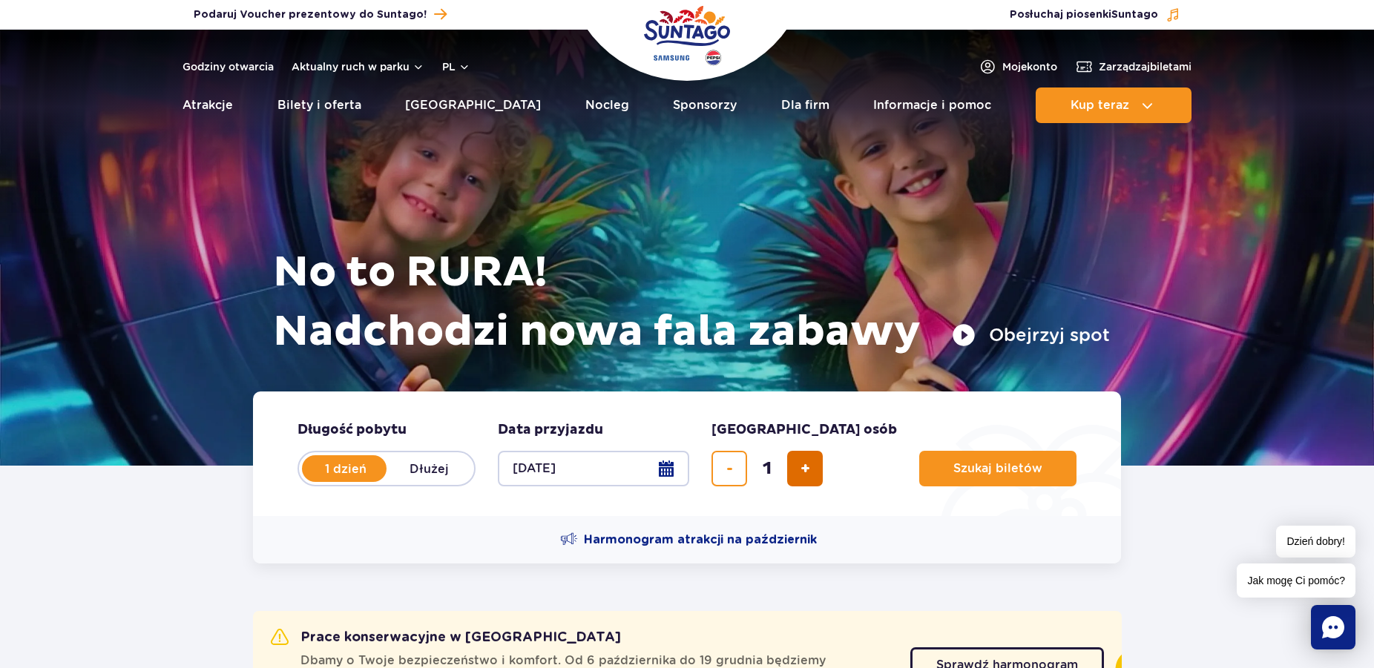
click at [810, 469] on span "dodaj bilet" at bounding box center [805, 469] width 10 height 0
type input "4"
click at [947, 469] on span "Szukaj biletów" at bounding box center [991, 468] width 89 height 13
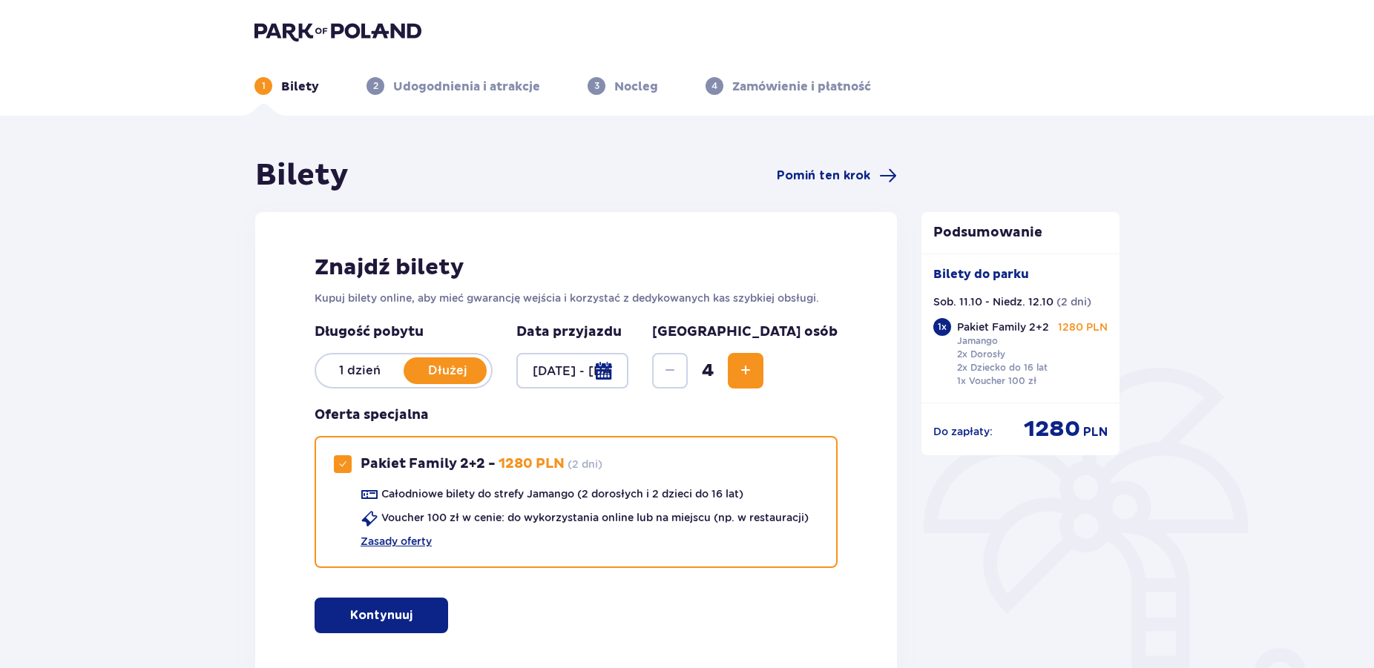
click at [369, 377] on p "1 dzień" at bounding box center [360, 371] width 88 height 16
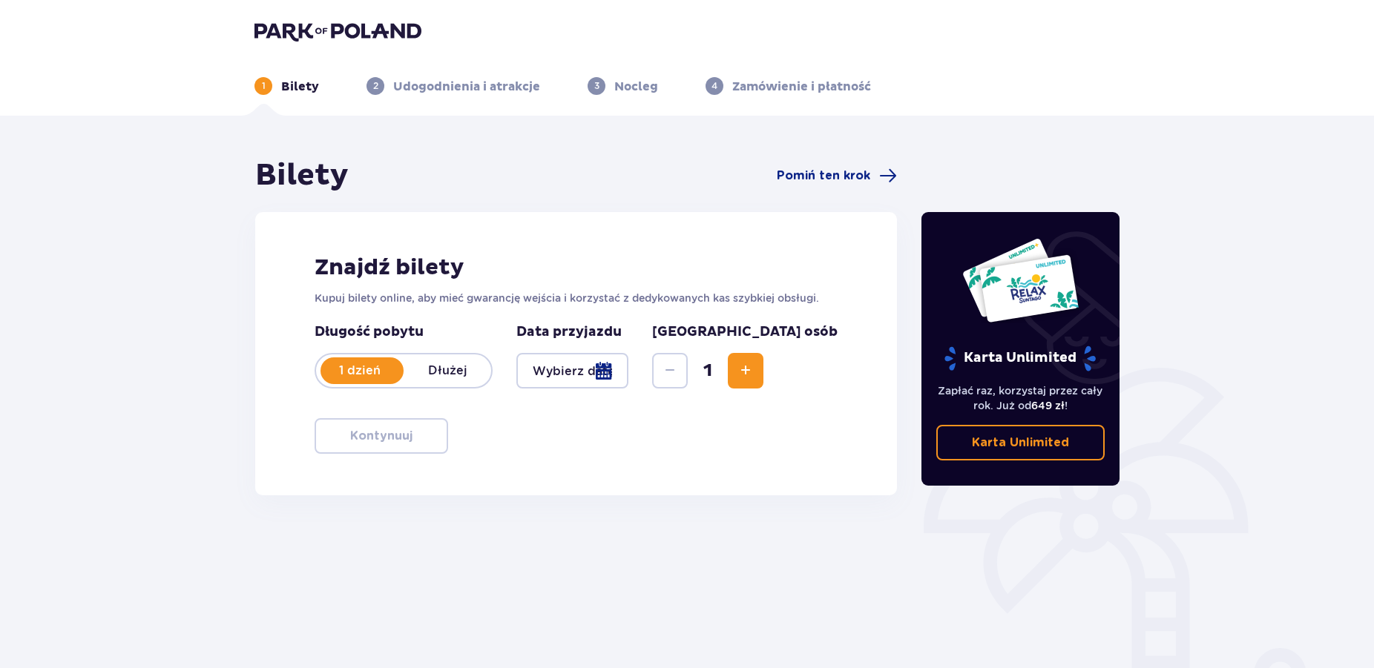
click at [628, 372] on div at bounding box center [572, 371] width 112 height 36
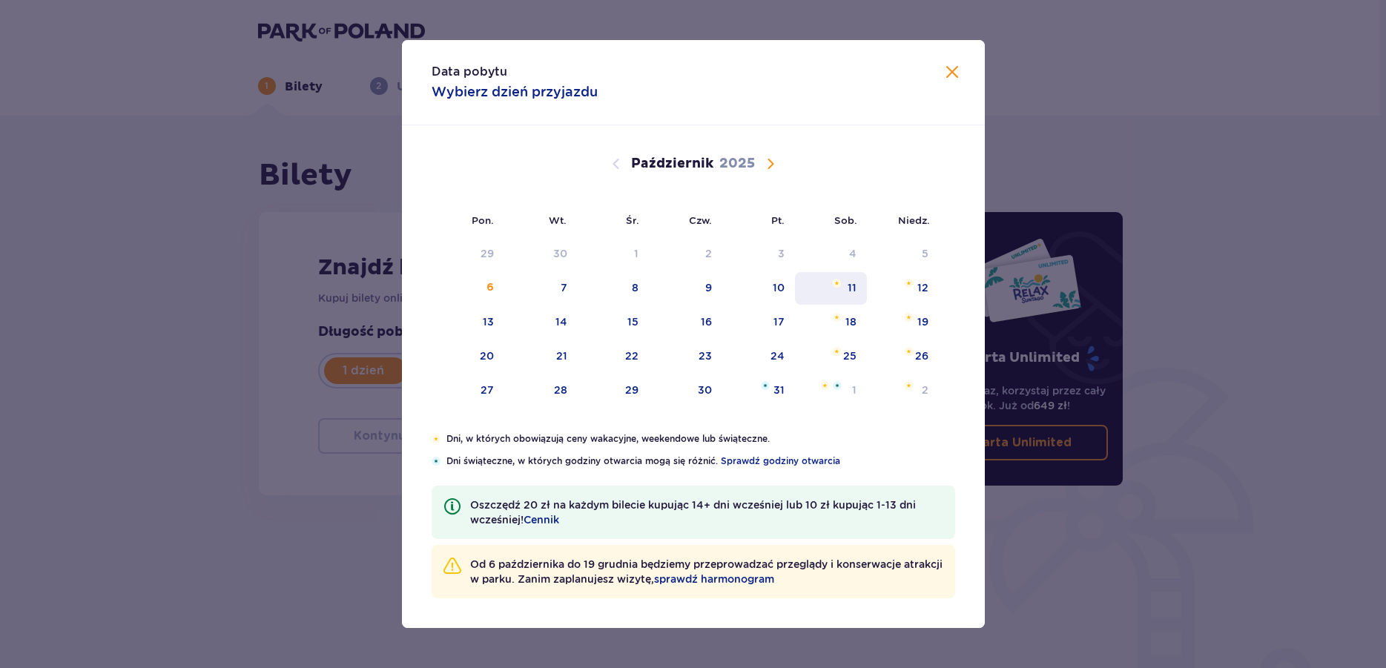
click at [842, 291] on div "11" at bounding box center [831, 288] width 72 height 33
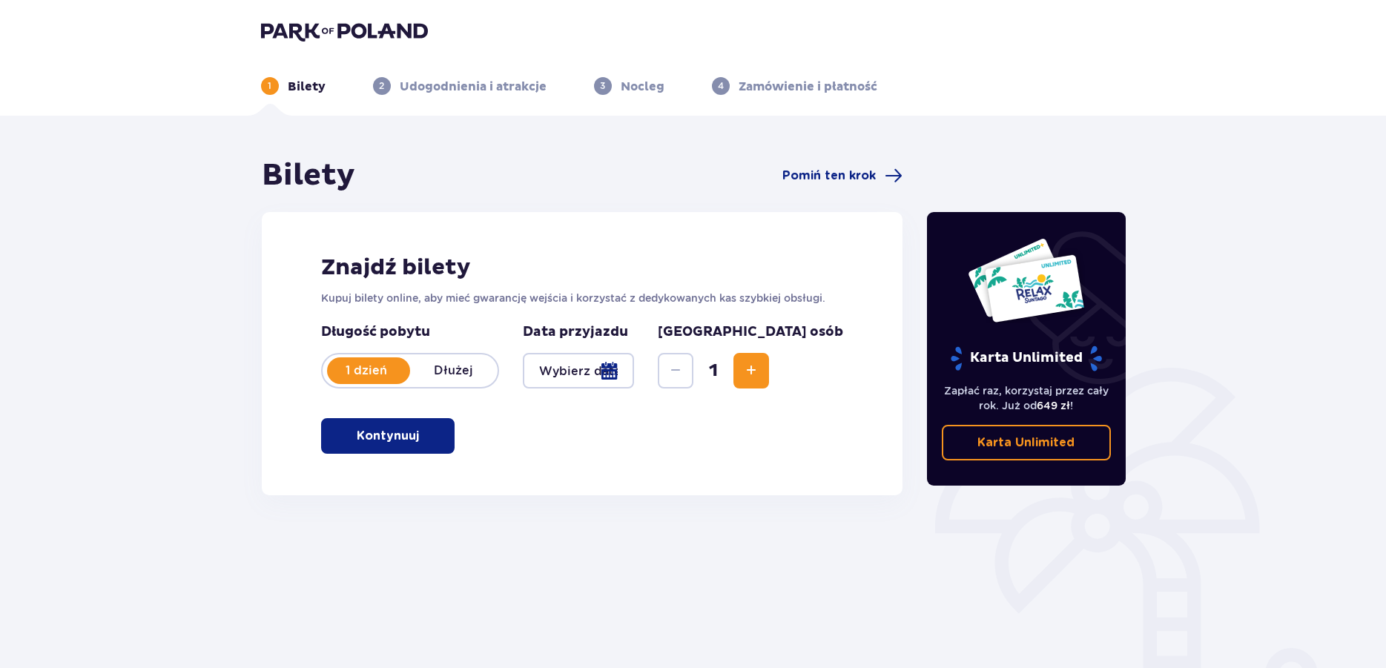
type input "11.10.25"
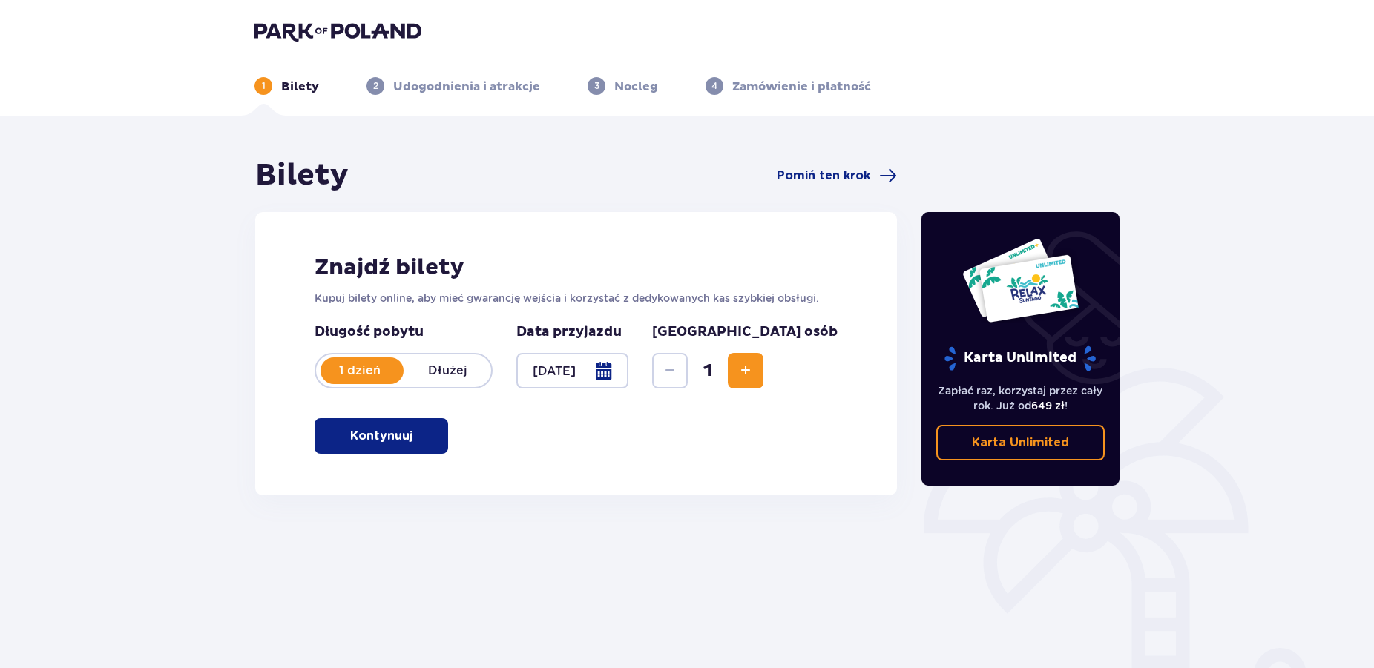
click at [754, 368] on span "Zwiększ" at bounding box center [745, 371] width 18 height 18
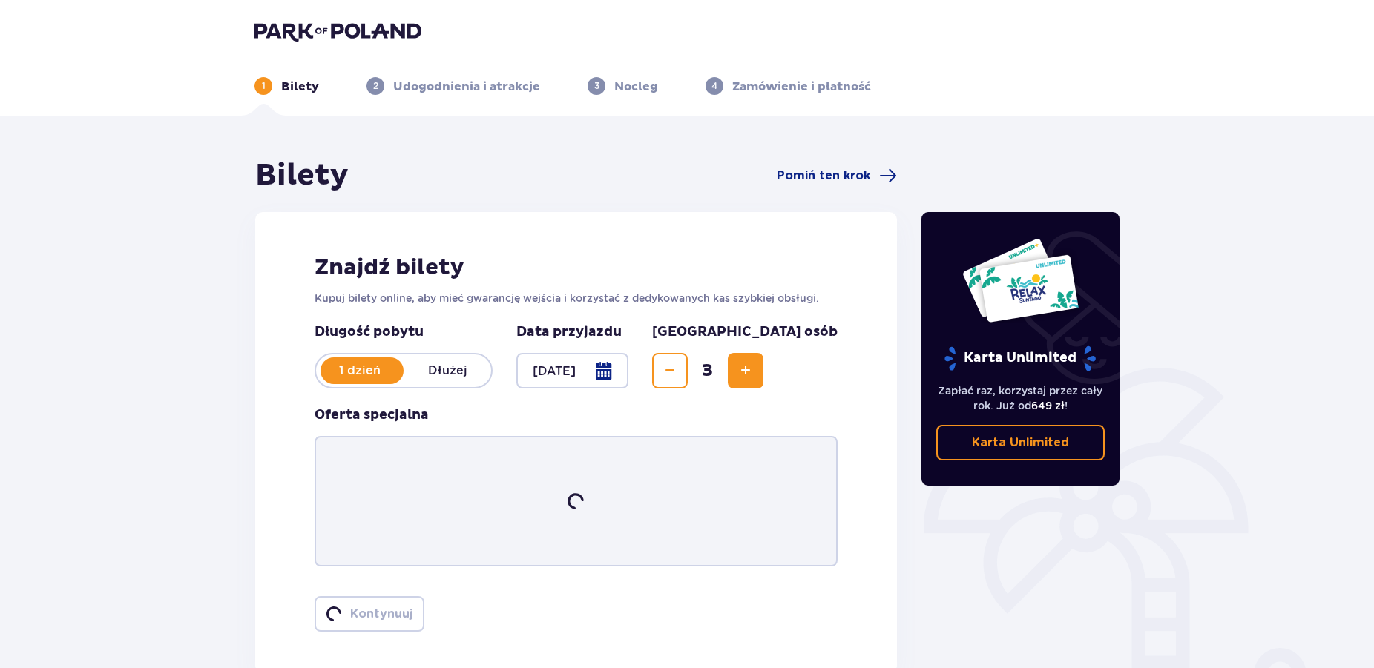
click at [754, 368] on span "Zwiększ" at bounding box center [745, 371] width 18 height 18
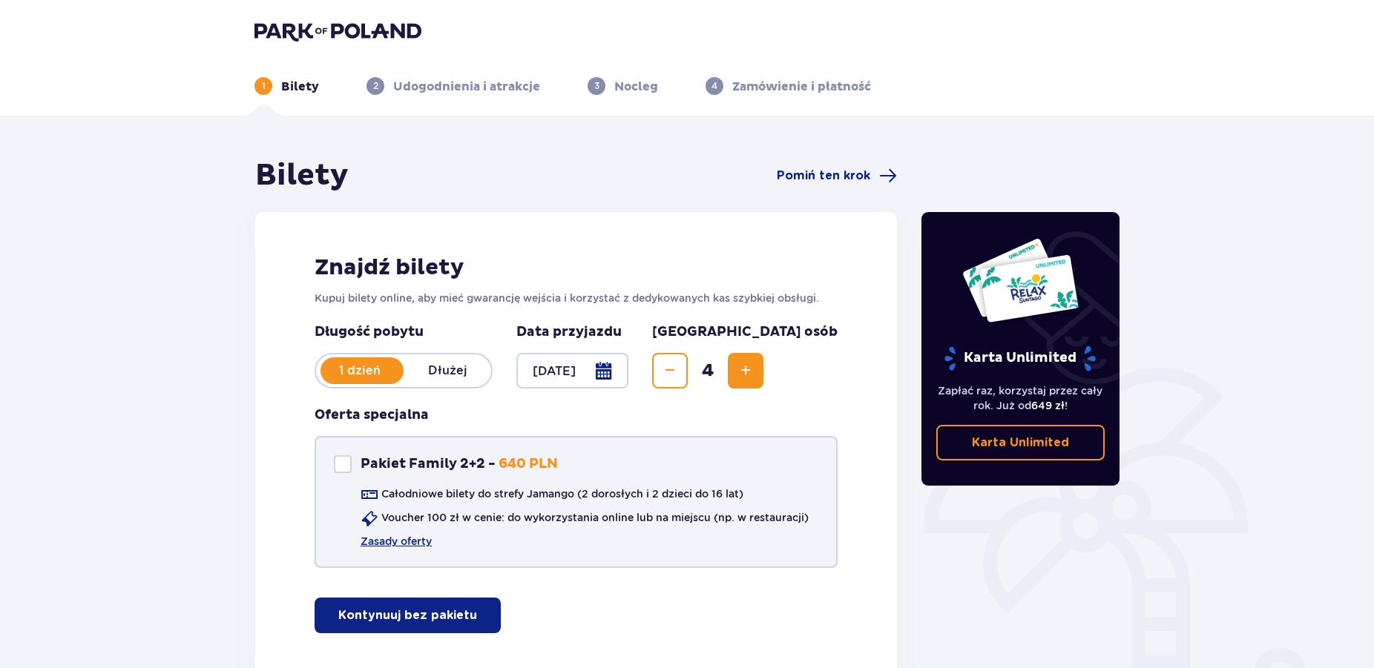
click at [343, 465] on div "Pakiet Family 2+2" at bounding box center [343, 464] width 18 height 18
checkbox input "true"
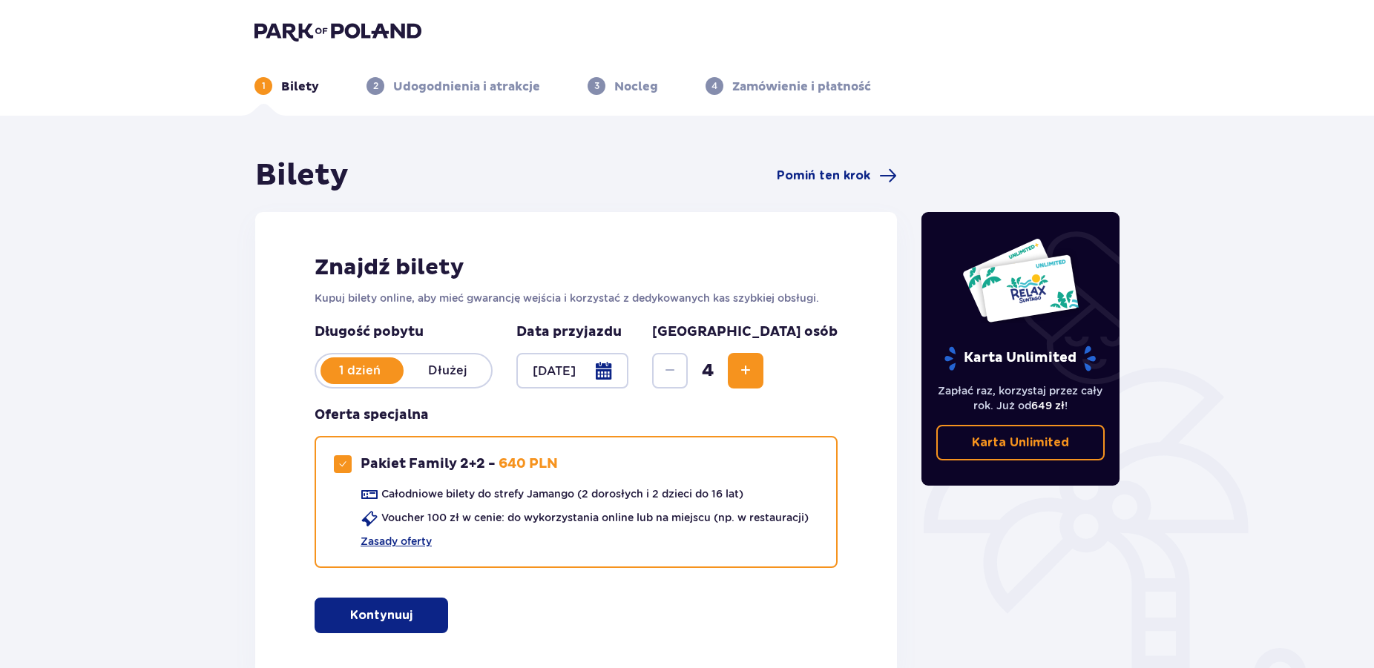
click at [423, 619] on span "button" at bounding box center [415, 616] width 18 height 18
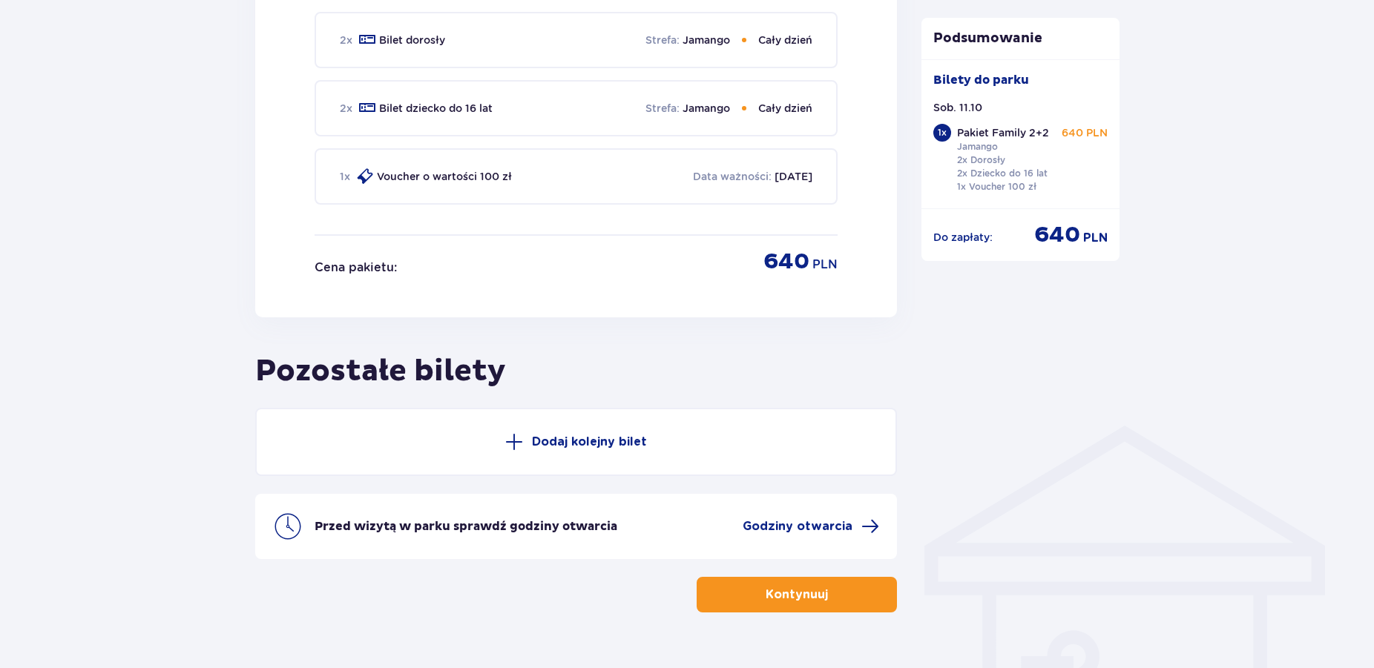
scroll to position [812, 0]
